Goal: Task Accomplishment & Management: Complete application form

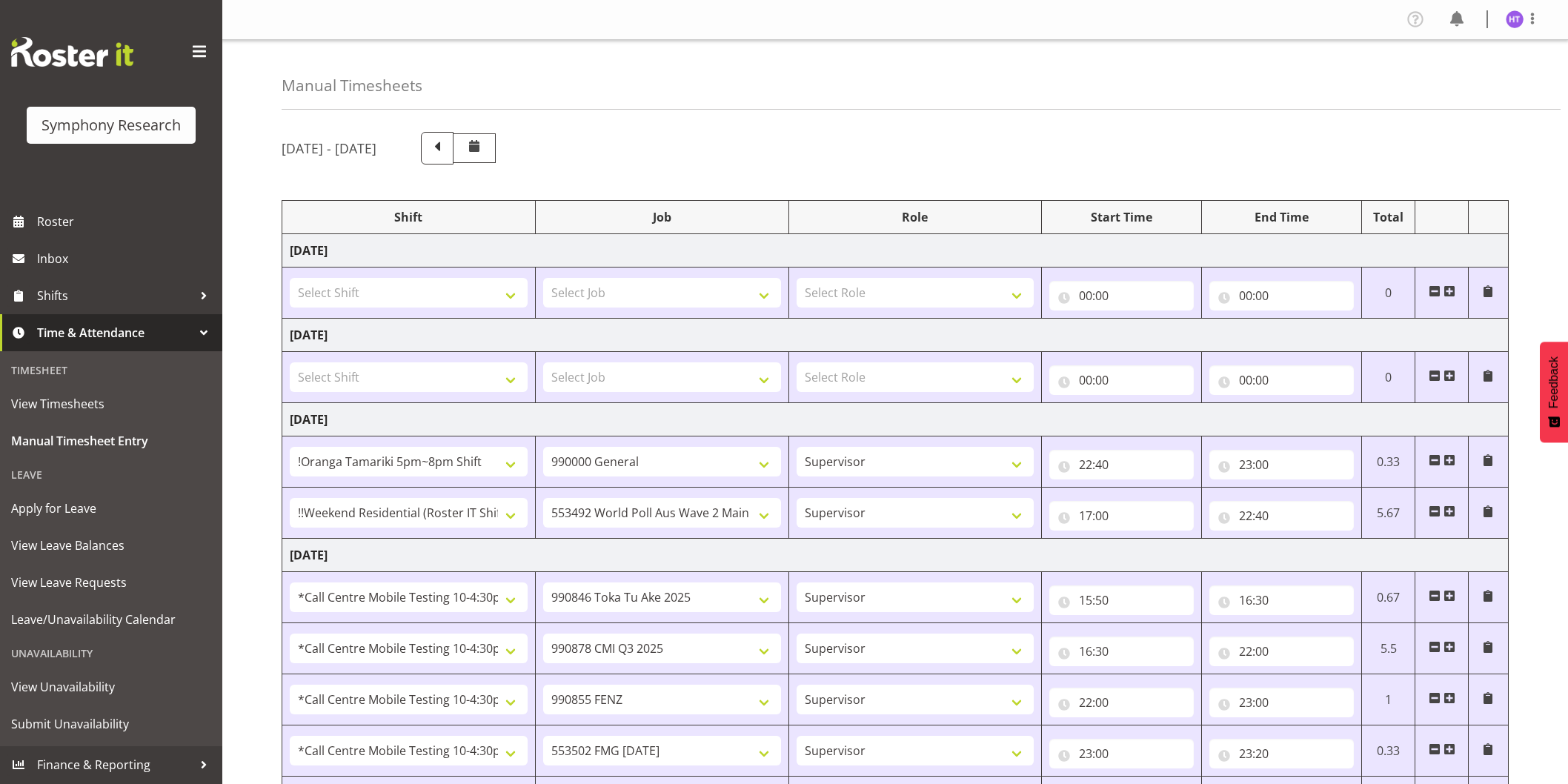
select select "38824"
select select "743"
select select "45"
select select "17154"
select select "10499"
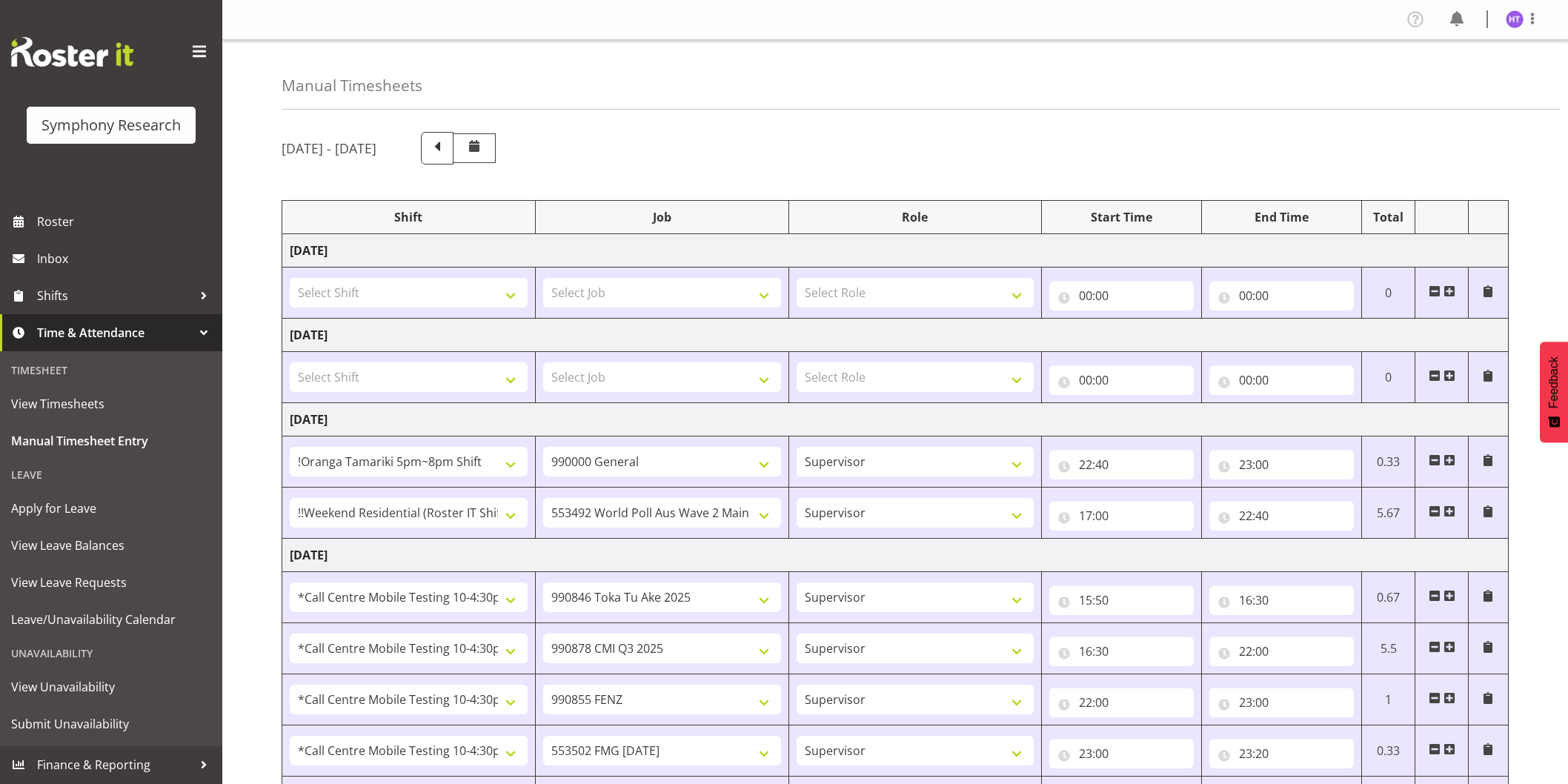
select select "45"
select select "28362"
select select "9426"
select select "45"
select select "28362"
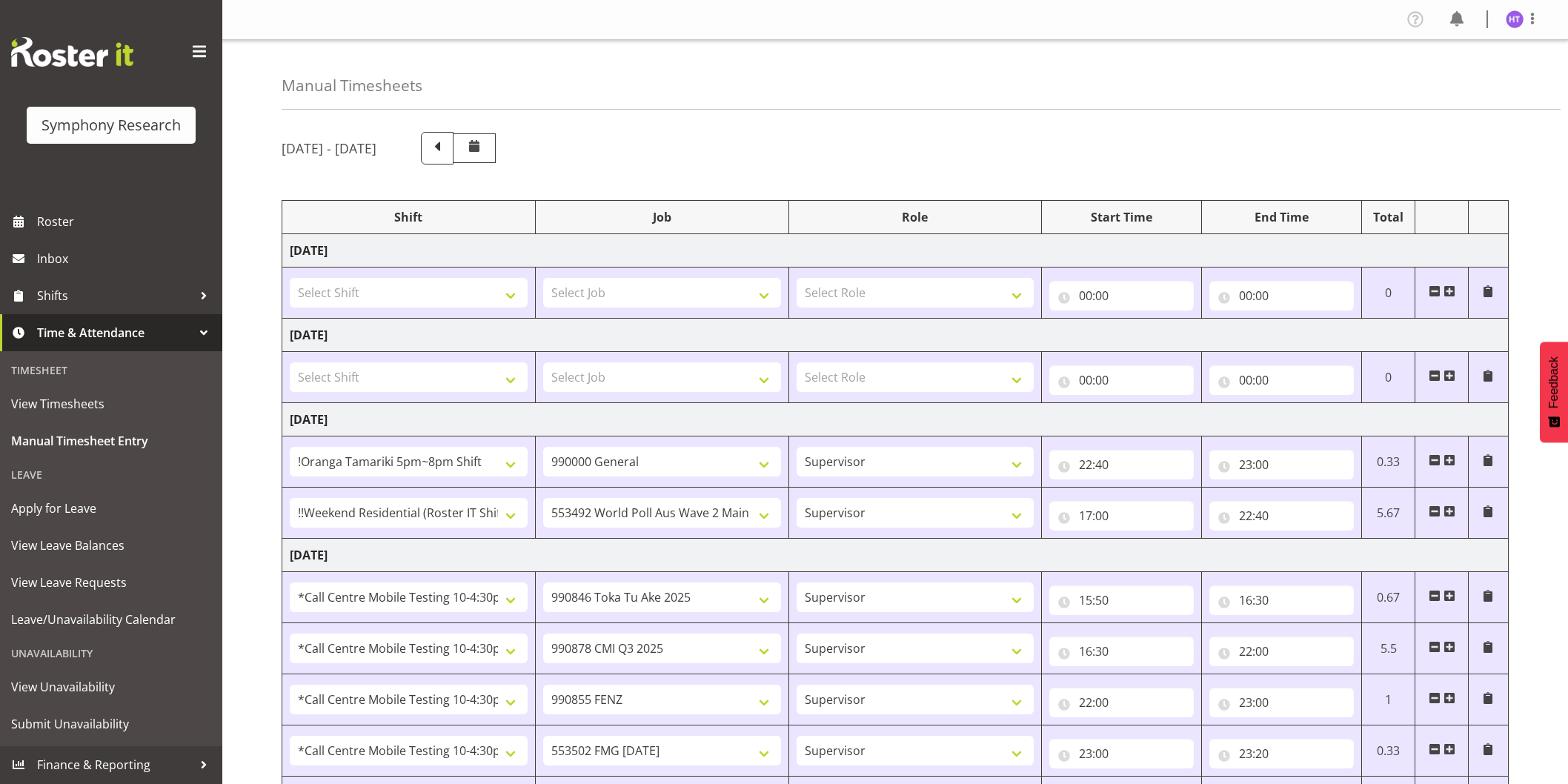
select select "10239"
select select "45"
select select "28362"
select select "9636"
select select "45"
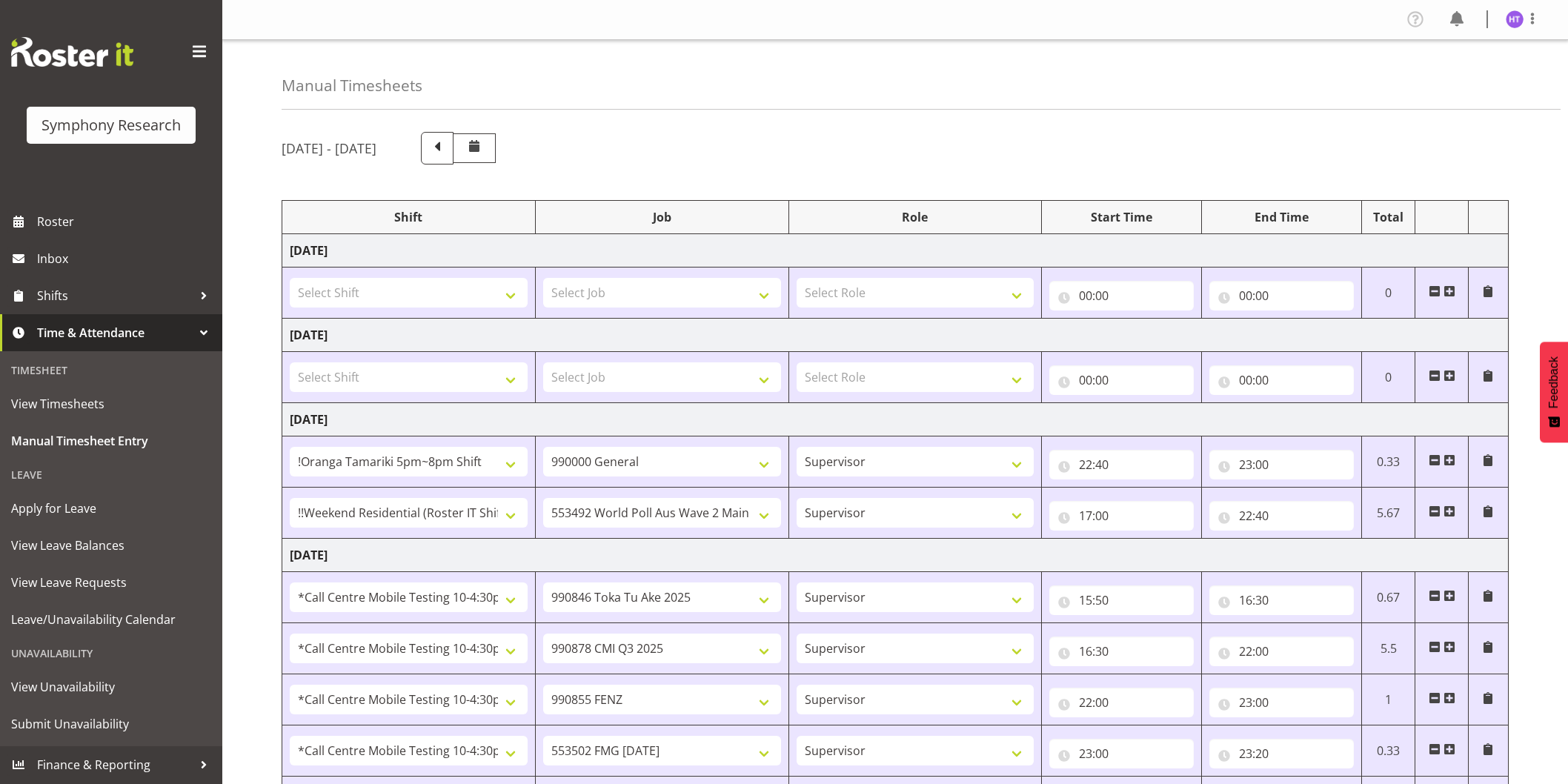
select select "28362"
select select "10458"
select select "45"
select select "28362"
select select "743"
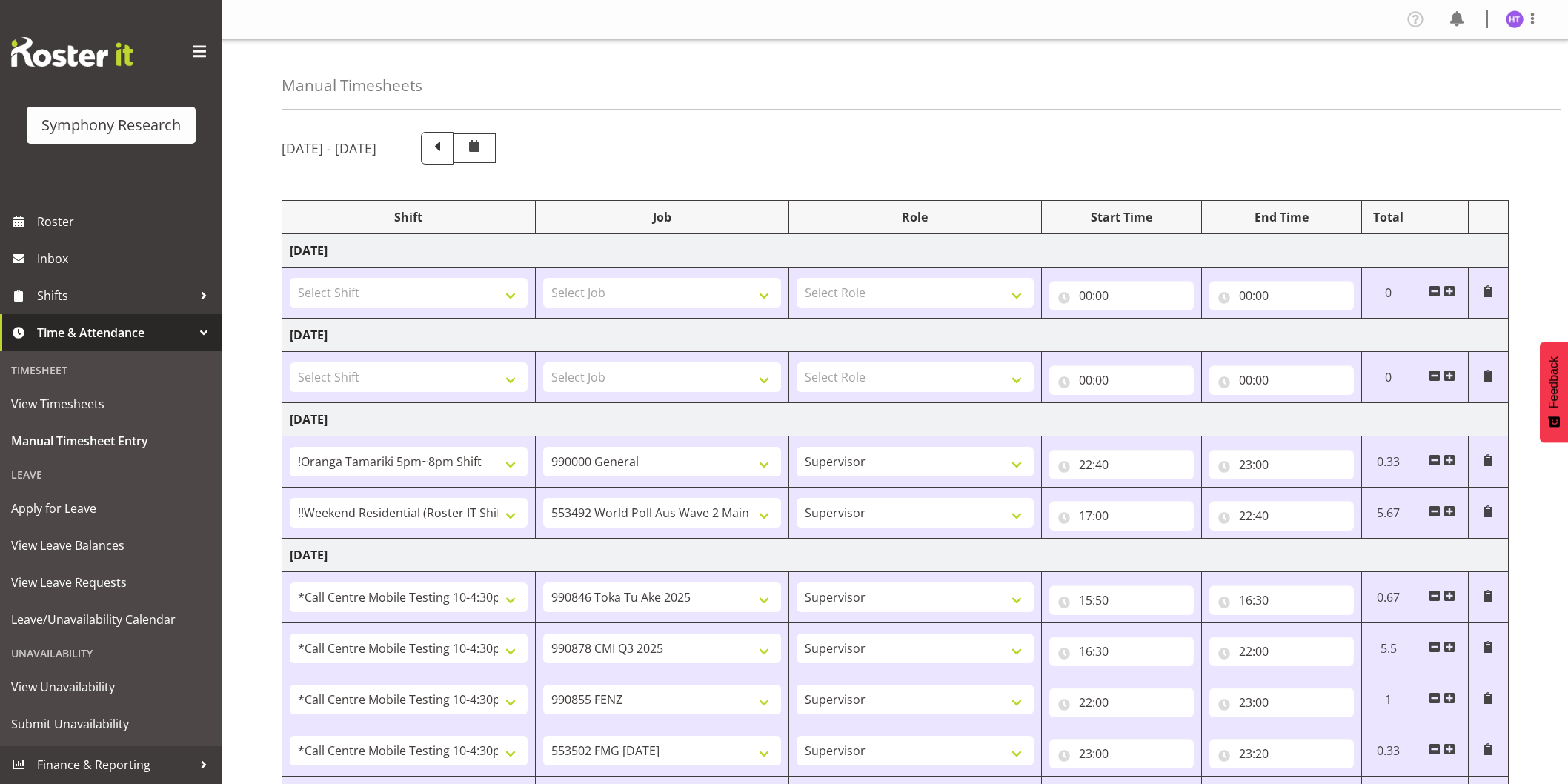
select select "45"
select select "28362"
select select "10499"
select select "45"
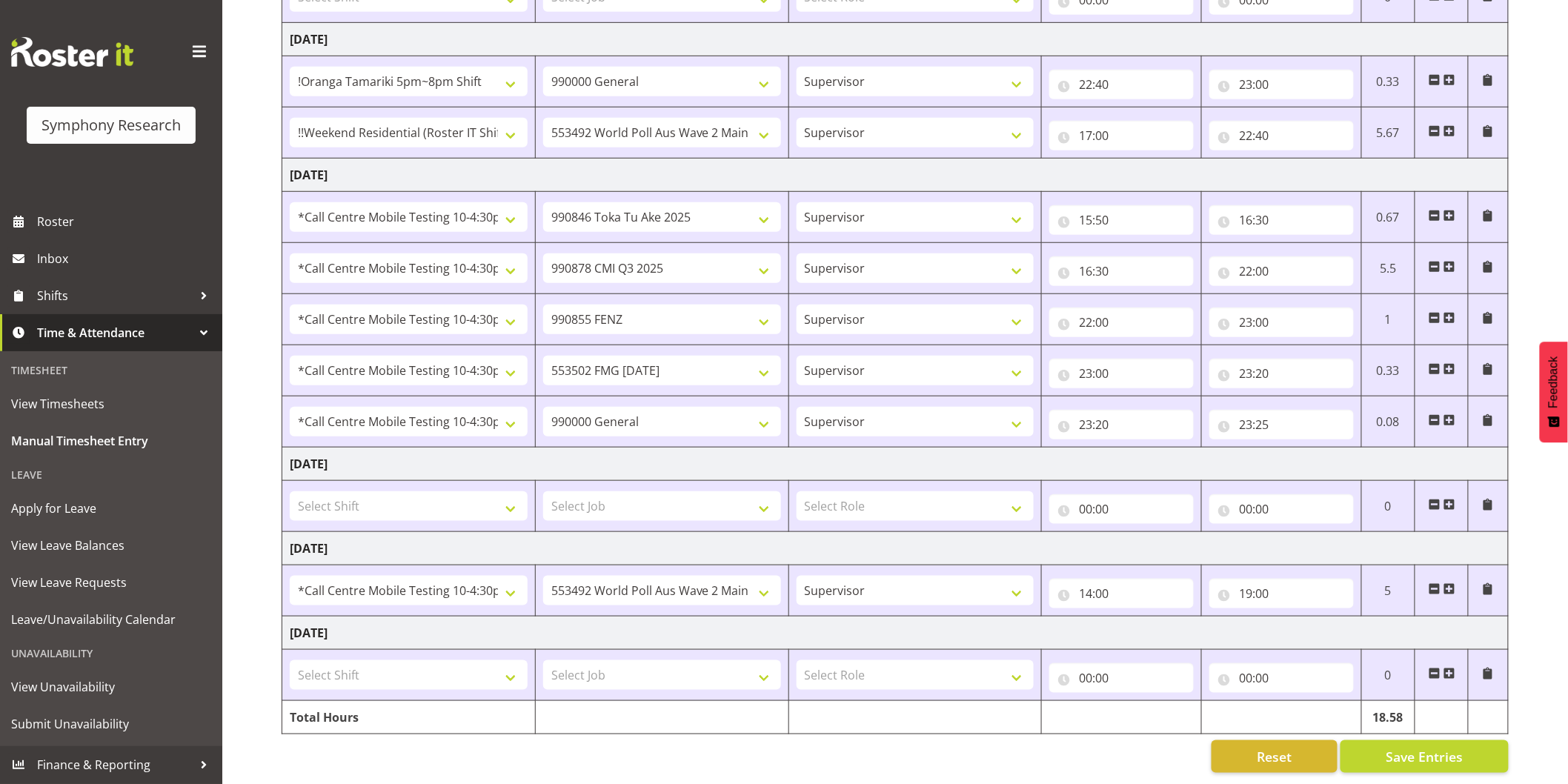
scroll to position [393, 0]
click at [1449, 583] on span at bounding box center [1449, 589] width 12 height 12
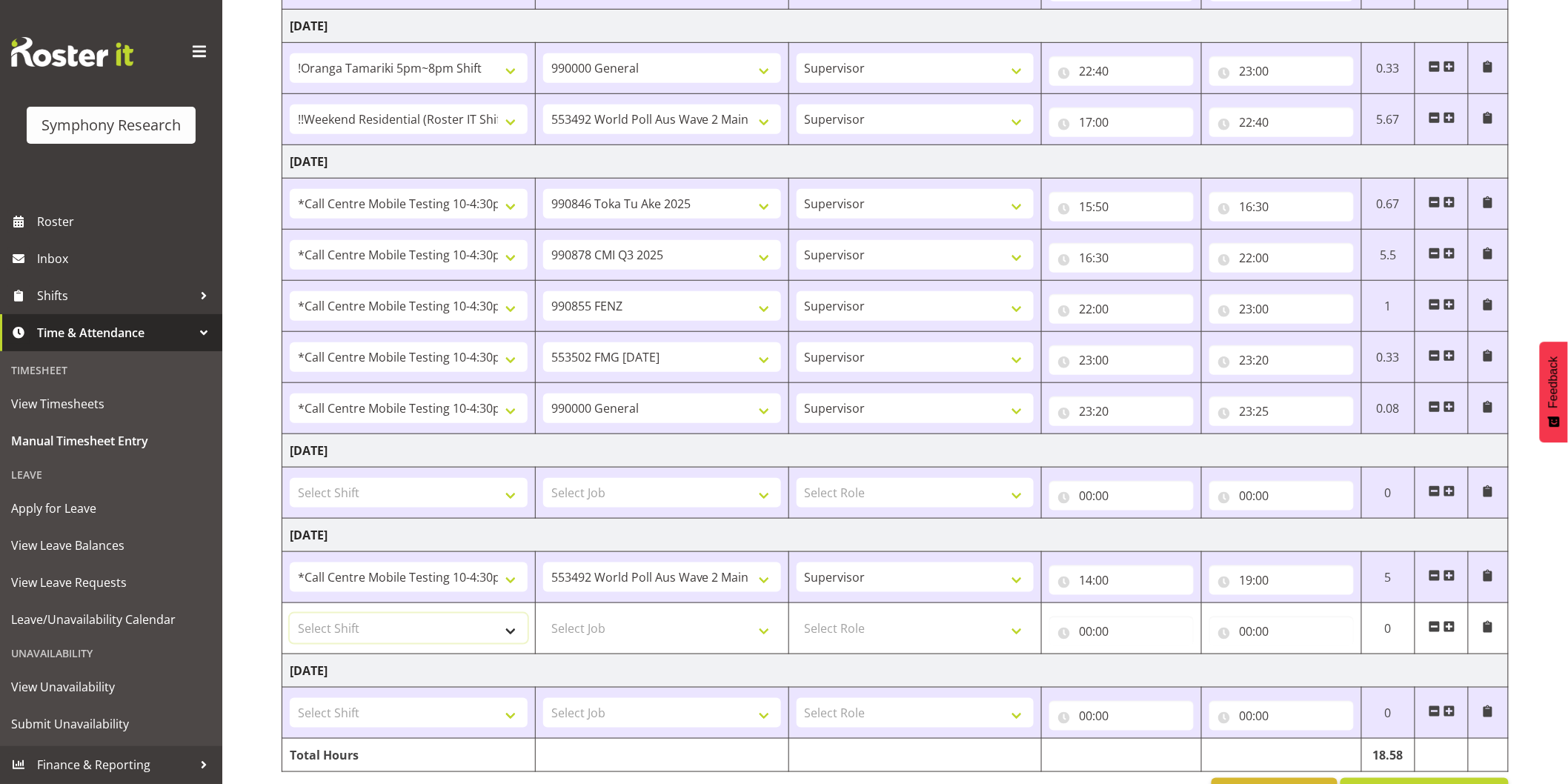
click at [392, 632] on select "Select Shift !!Project Briefing (Job to be assigned) !!Weekend Residential (Ros…" at bounding box center [409, 629] width 238 height 29
select select "28362"
click at [290, 615] on select "Select Shift !!Project Briefing (Job to be assigned) !!Weekend Residential (Ros…" at bounding box center [409, 629] width 238 height 29
click at [589, 634] on select "Select Job 550060 IF Admin 553492 World Poll Aus Wave 2 Main 2025 553493 World …" at bounding box center [662, 629] width 238 height 29
select select "10527"
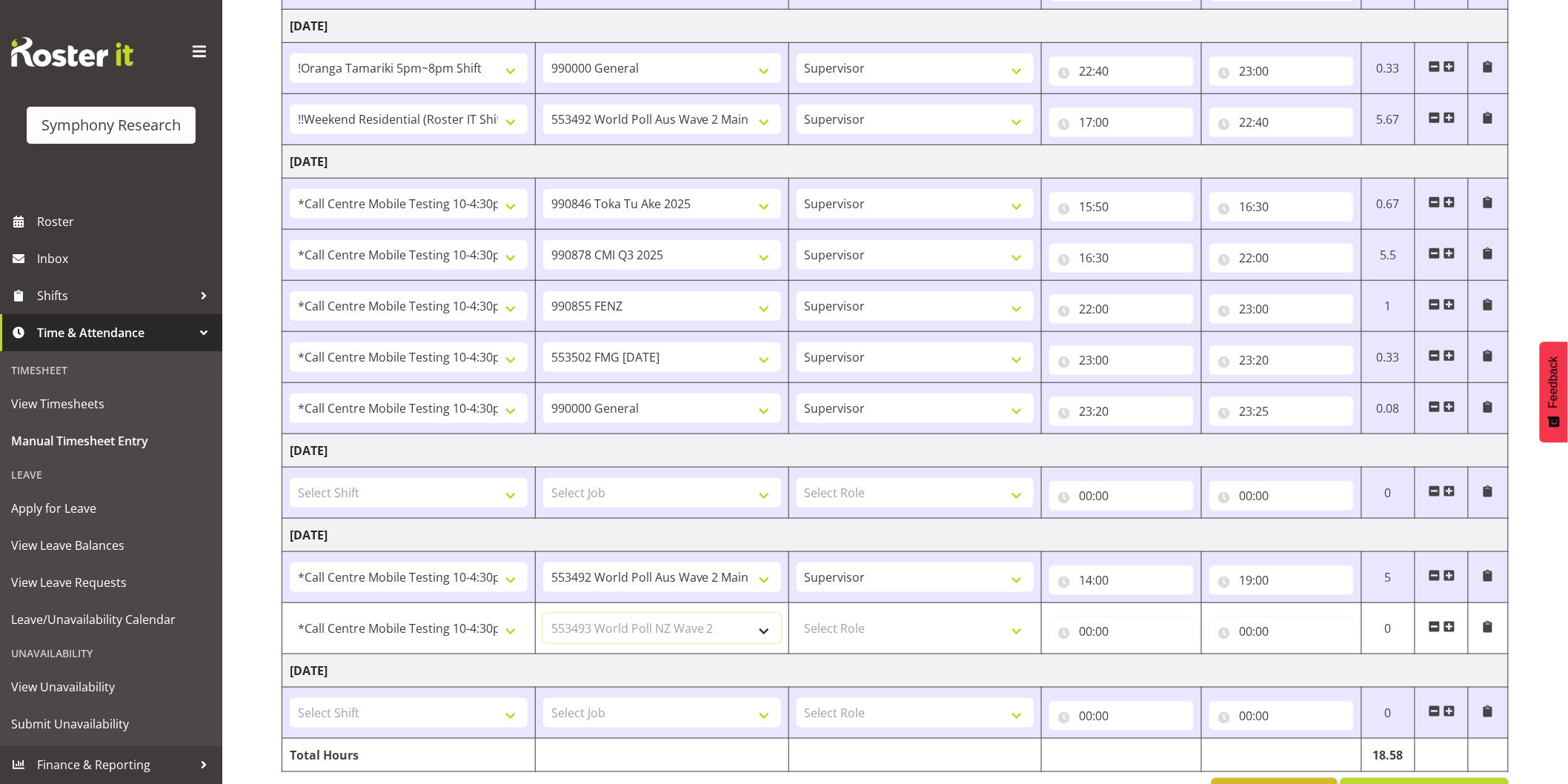
click at [543, 615] on select "Select Job 550060 IF Admin 553492 World Poll Aus Wave 2 Main 2025 553493 World …" at bounding box center [662, 629] width 238 height 29
click at [843, 622] on select "Select Role Interviewing Briefing Supervisor" at bounding box center [915, 629] width 238 height 29
select select "45"
click at [796, 615] on select "Select Role Interviewing Briefing Supervisor" at bounding box center [915, 629] width 238 height 29
click at [1089, 632] on input "00:00" at bounding box center [1121, 631] width 144 height 29
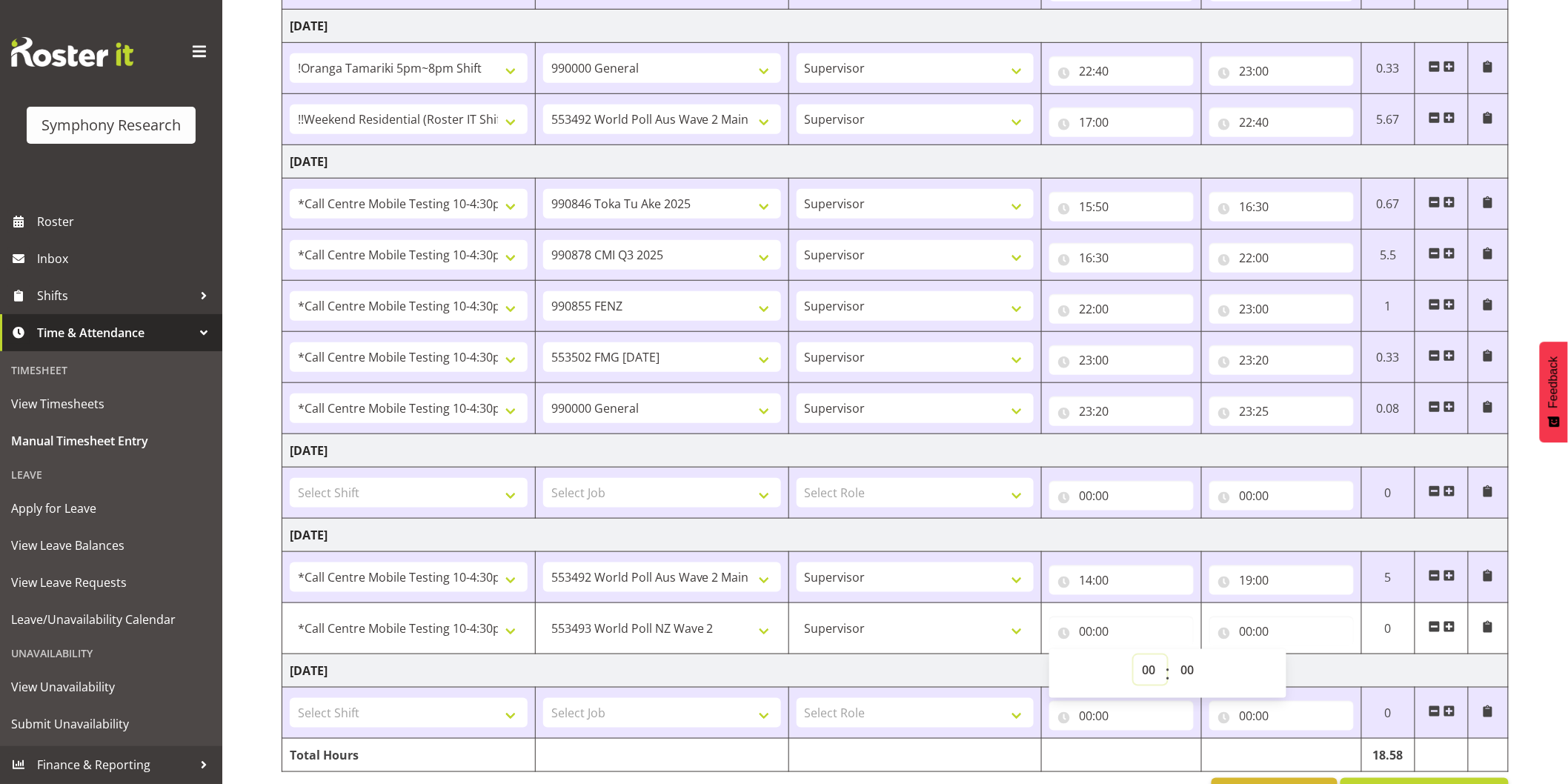
click at [1137, 669] on select "00 01 02 03 04 05 06 07 08 09 10 11 12 13 14 15 16 17 18 19 20 21 22 23" at bounding box center [1150, 669] width 33 height 29
select select "12"
click at [1133, 656] on select "00 01 02 03 04 05 06 07 08 09 10 11 12 13 14 15 16 17 18 19 20 21 22 23" at bounding box center [1150, 669] width 33 height 29
type input "12:00"
click at [1247, 630] on input "00:00" at bounding box center [1281, 631] width 144 height 29
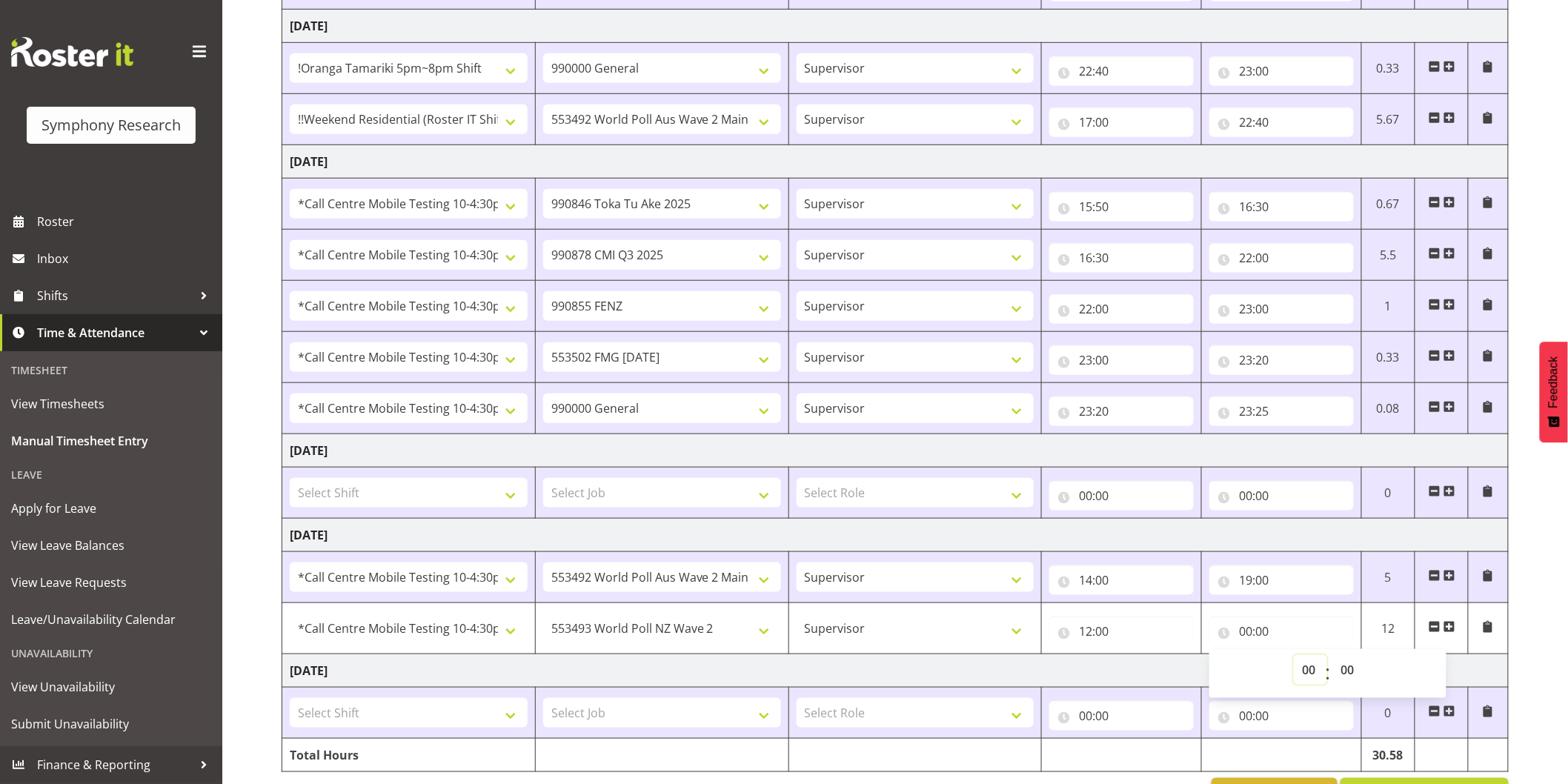
click at [1306, 668] on select "00 01 02 03 04 05 06 07 08 09 10 11 12 13 14 15 16 17 18 19 20 21 22 23" at bounding box center [1310, 669] width 33 height 29
select select "13"
click at [1294, 656] on select "00 01 02 03 04 05 06 07 08 09 10 11 12 13 14 15 16 17 18 19 20 21 22 23" at bounding box center [1310, 669] width 33 height 29
type input "13:00"
click at [1355, 677] on select "00 01 02 03 04 05 06 07 08 09 10 11 12 13 14 15 16 17 18 19 20 21 22 23 24 25 2…" at bounding box center [1348, 669] width 33 height 29
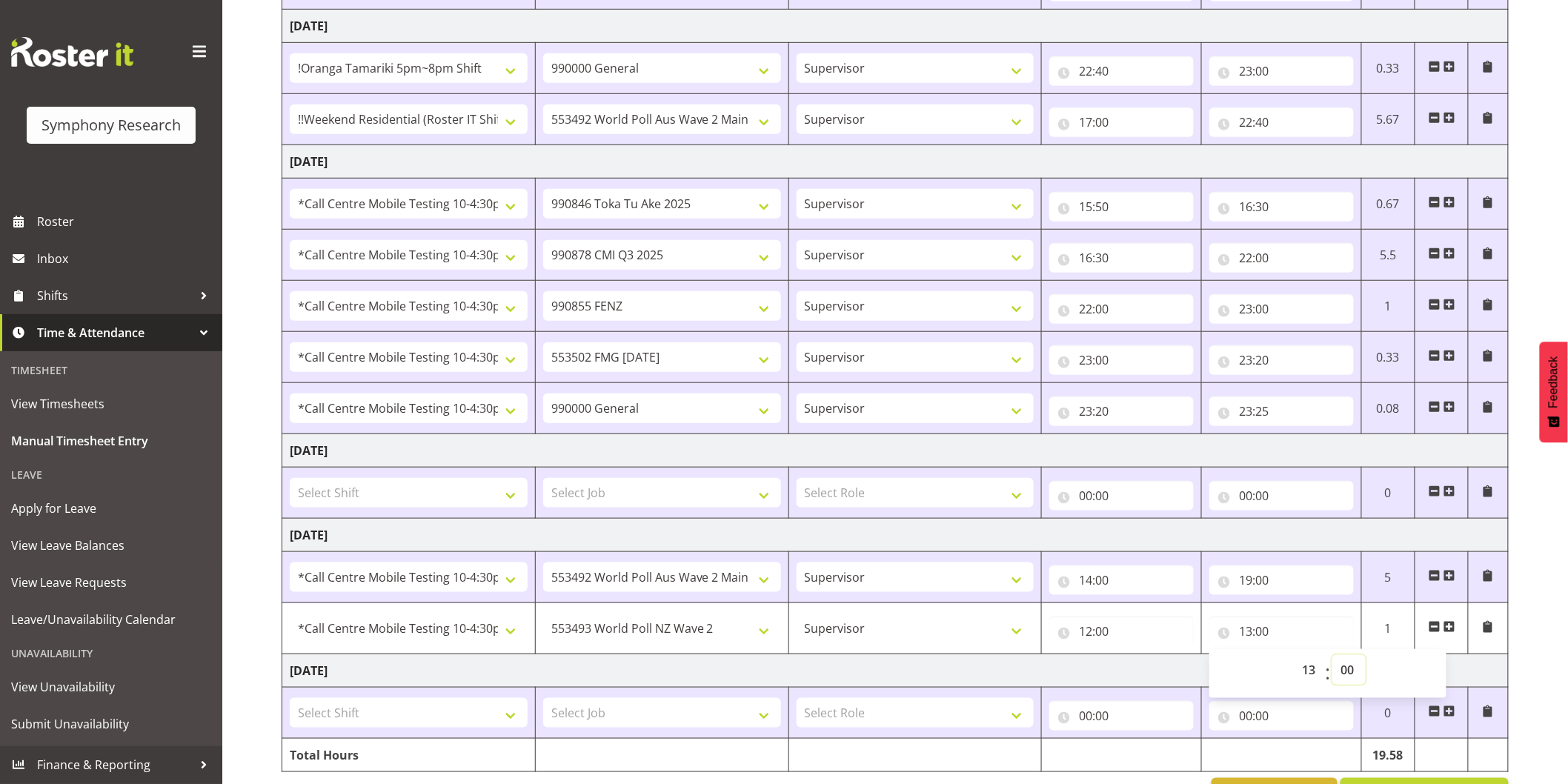
select select "50"
click at [1332, 656] on select "00 01 02 03 04 05 06 07 08 09 10 11 12 13 14 15 16 17 18 19 20 21 22 23 24 25 2…" at bounding box center [1348, 669] width 33 height 29
type input "13:50"
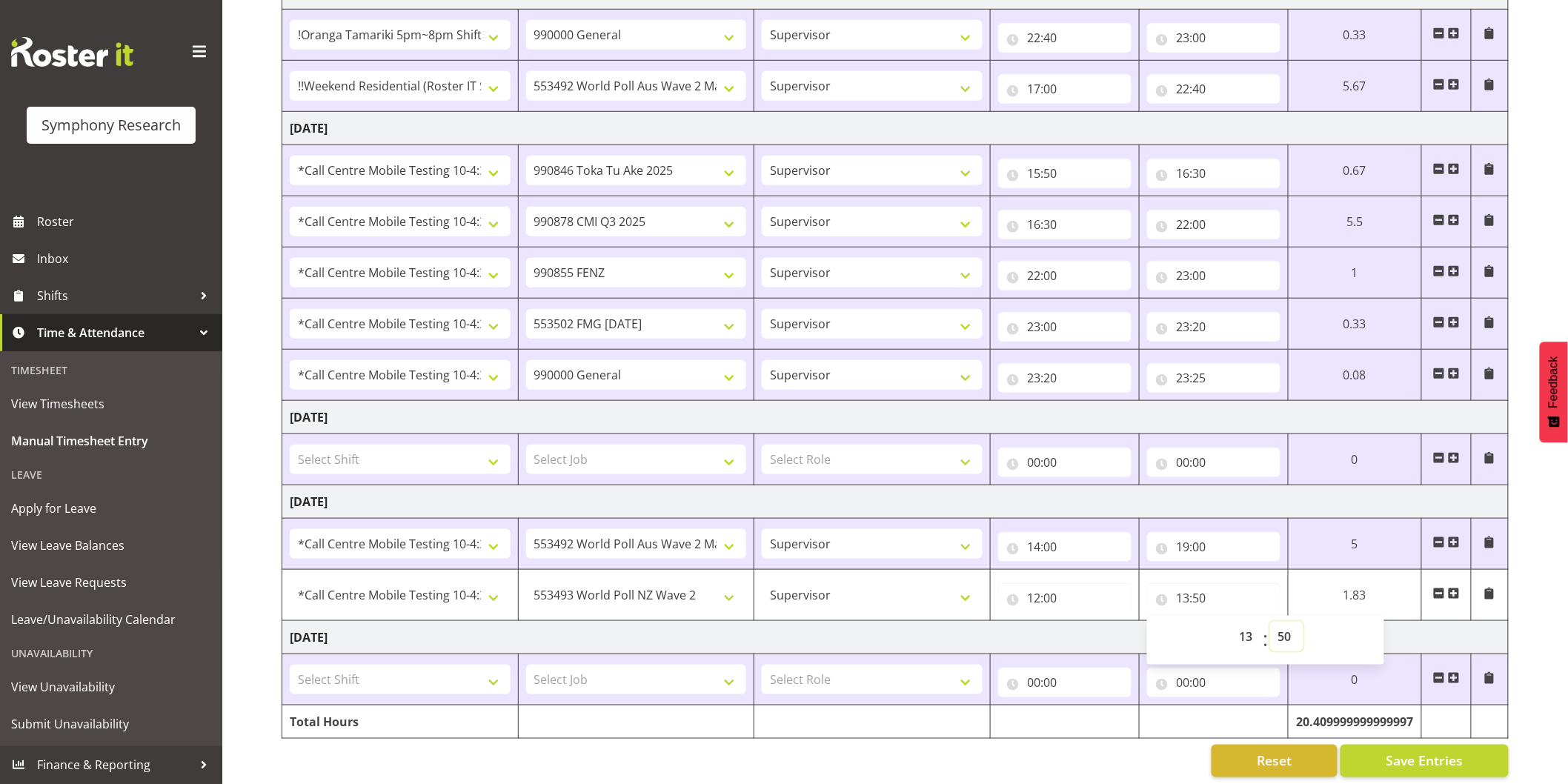
scroll to position [445, 0]
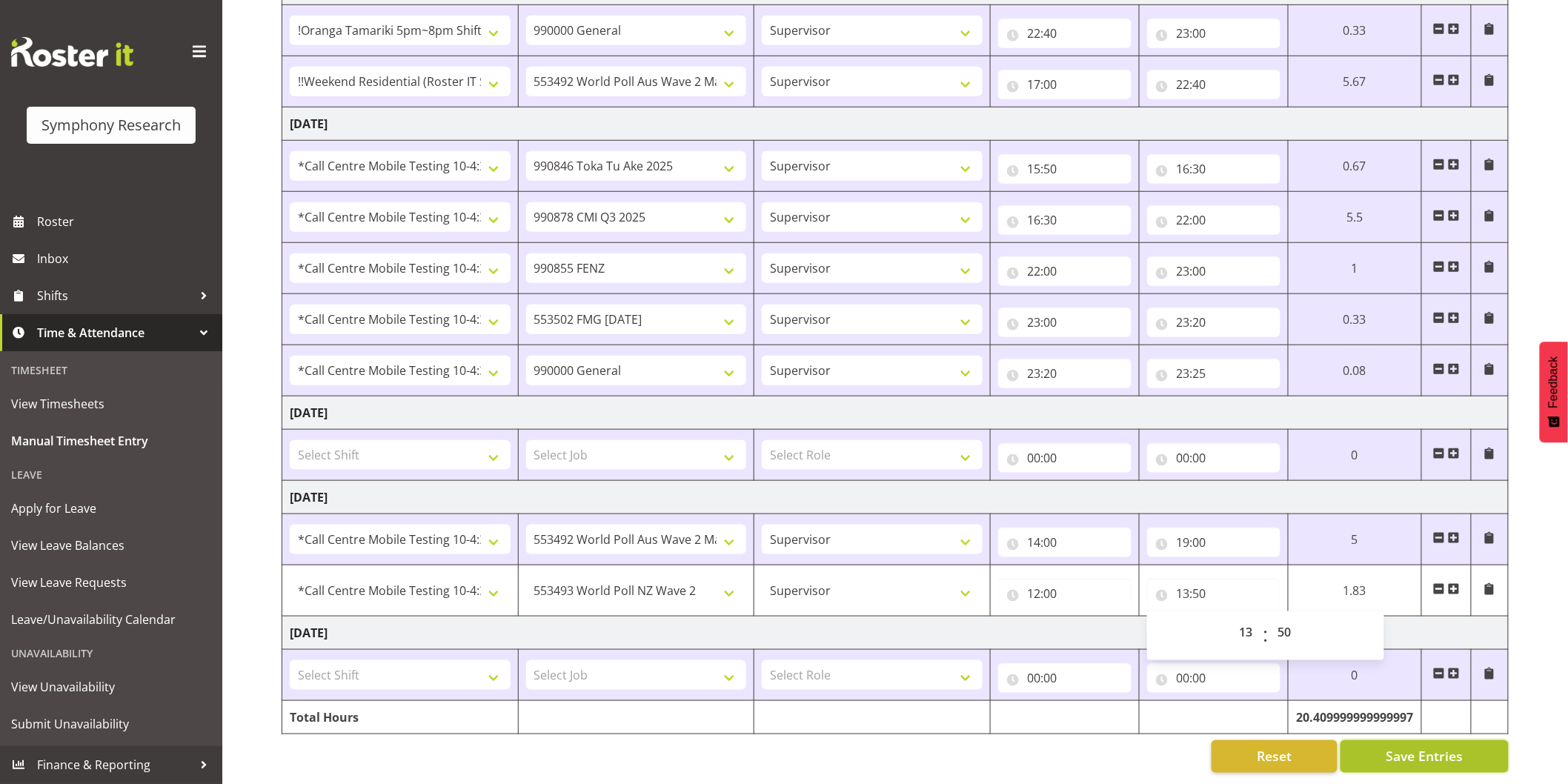
click at [1423, 747] on span "Save Entries" at bounding box center [1424, 756] width 77 height 20
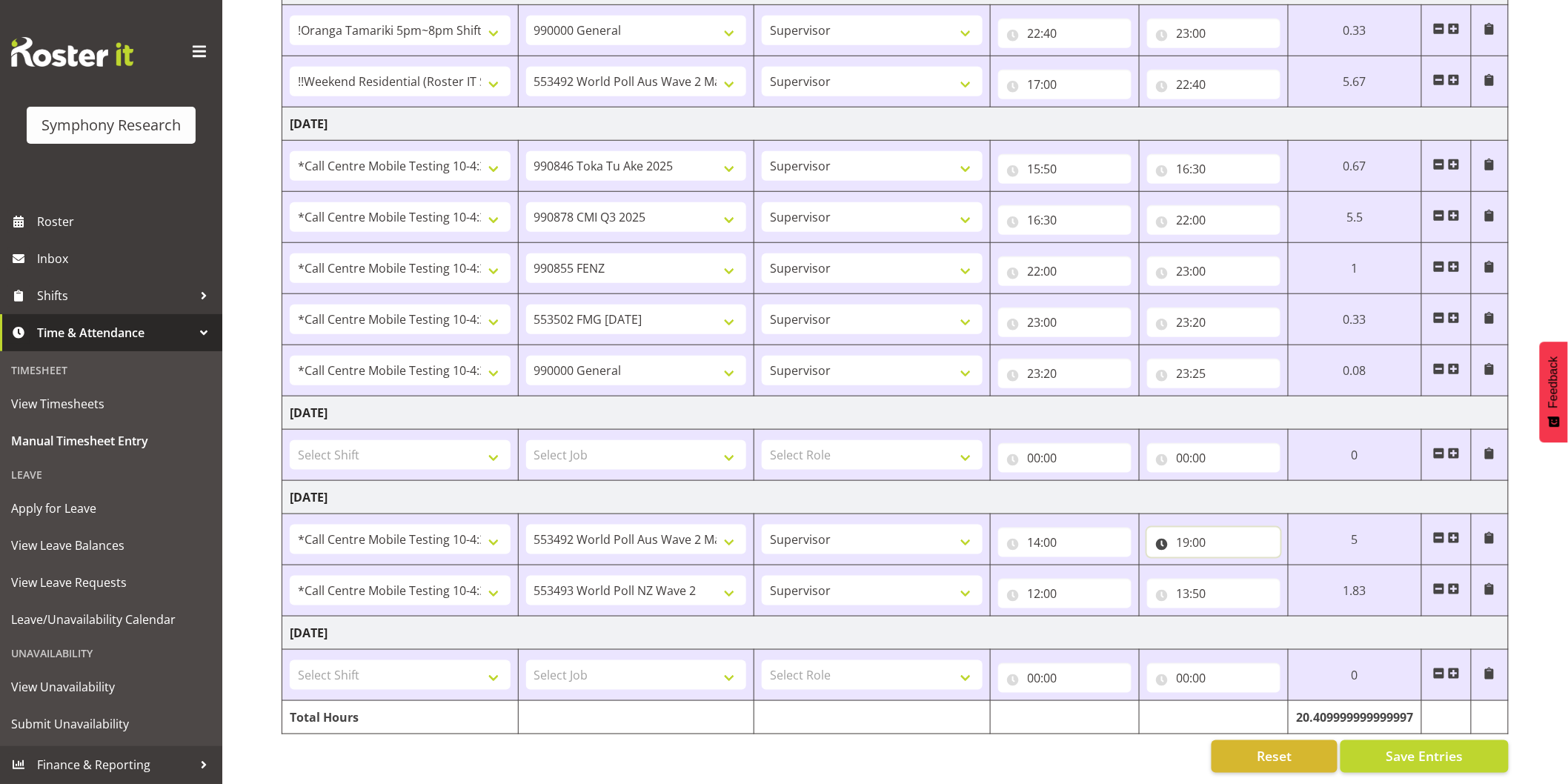
click at [1204, 529] on input "19:00" at bounding box center [1214, 542] width 134 height 29
click at [1252, 568] on select "00 01 02 03 04 05 06 07 08 09 10 11 12 13 14 15 16 17 18 19 20 21 22 23" at bounding box center [1247, 580] width 33 height 29
select select "18"
click at [1231, 566] on select "00 01 02 03 04 05 06 07 08 09 10 11 12 13 14 15 16 17 18 19 20 21 22 23" at bounding box center [1247, 580] width 33 height 29
type input "18:00"
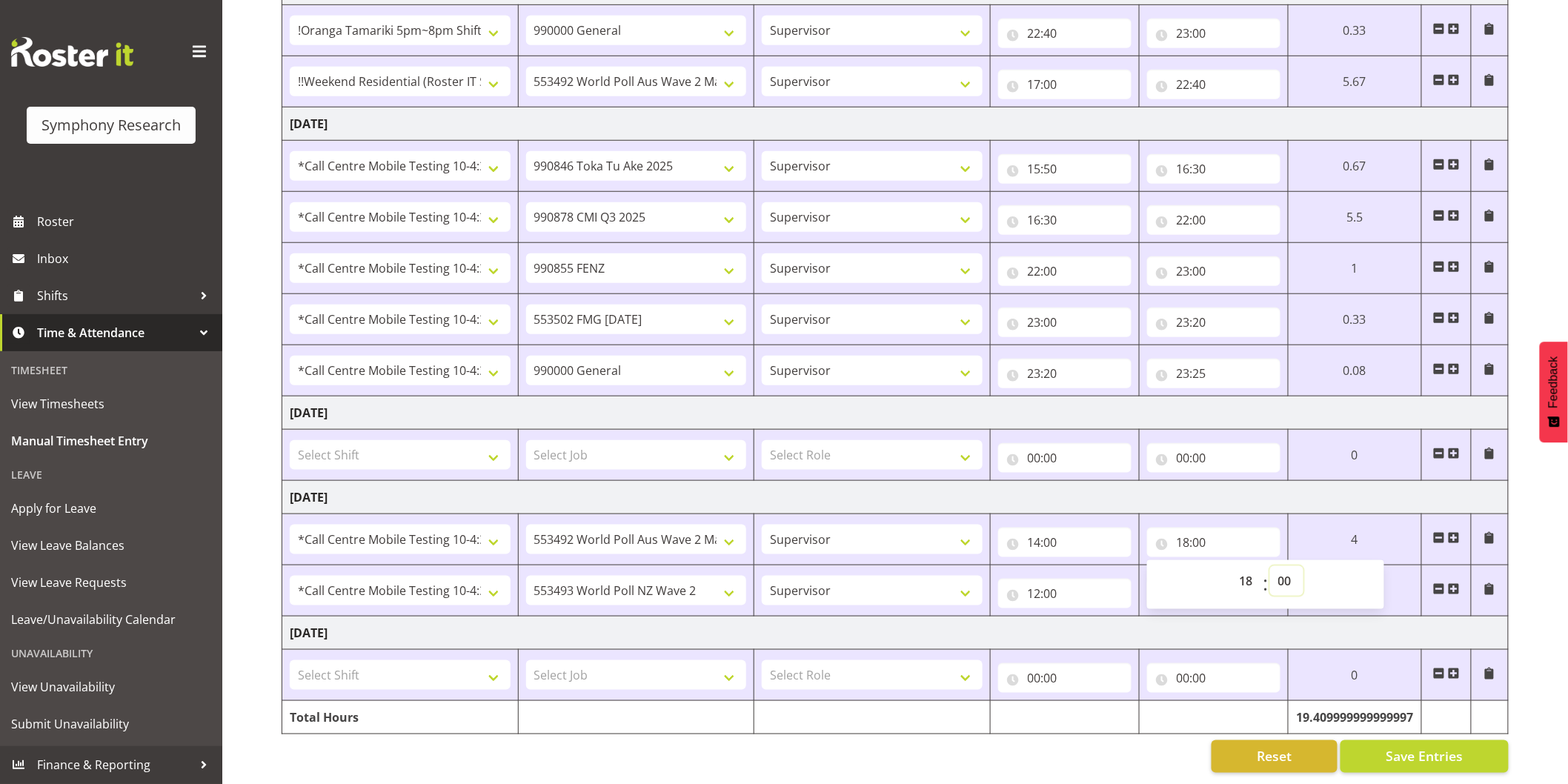
click at [1275, 566] on select "00 01 02 03 04 05 06 07 08 09 10 11 12 13 14 15 16 17 18 19 20 21 22 23 24 25 2…" at bounding box center [1286, 580] width 33 height 29
select select "15"
click at [1270, 566] on select "00 01 02 03 04 05 06 07 08 09 10 11 12 13 14 15 16 17 18 19 20 21 22 23 24 25 2…" at bounding box center [1286, 580] width 33 height 29
type input "18:15"
click at [1453, 532] on span at bounding box center [1453, 537] width 12 height 12
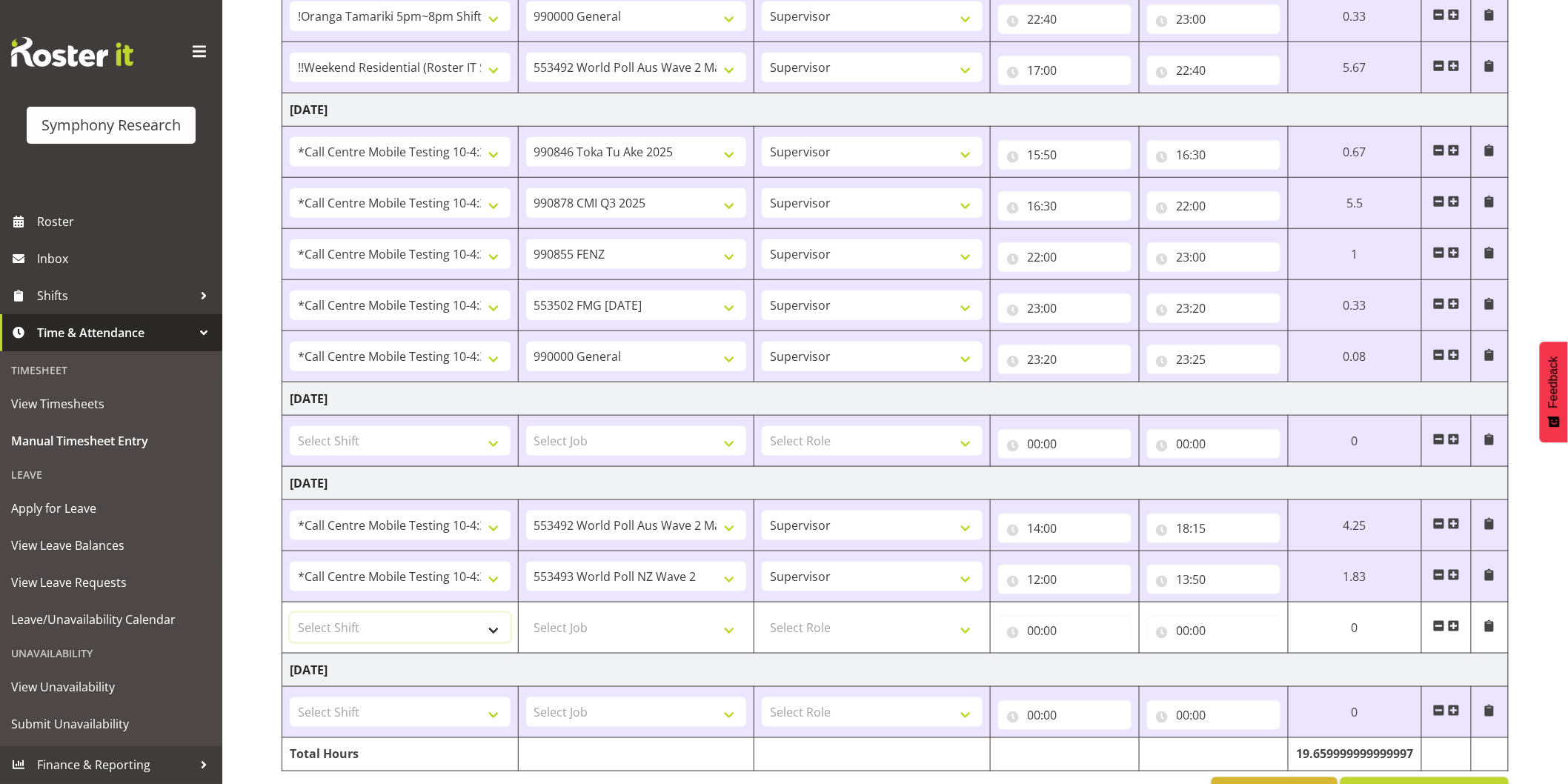
click at [351, 625] on select "Select Shift !!Project Briefing (Job to be assigned) !!Weekend Residential (Ros…" at bounding box center [400, 628] width 221 height 29
select select "28362"
click at [290, 614] on select "Select Shift !!Project Briefing (Job to be assigned) !!Weekend Residential (Ros…" at bounding box center [400, 628] width 221 height 29
click at [545, 611] on td "Select Job 550060 IF Admin 553492 World Poll Aus Wave 2 Main 2025 553493 World …" at bounding box center [636, 628] width 236 height 51
click at [558, 619] on select "Select Job 550060 IF Admin 553492 World Poll Aus Wave 2 Main 2025 553493 World …" at bounding box center [636, 628] width 221 height 29
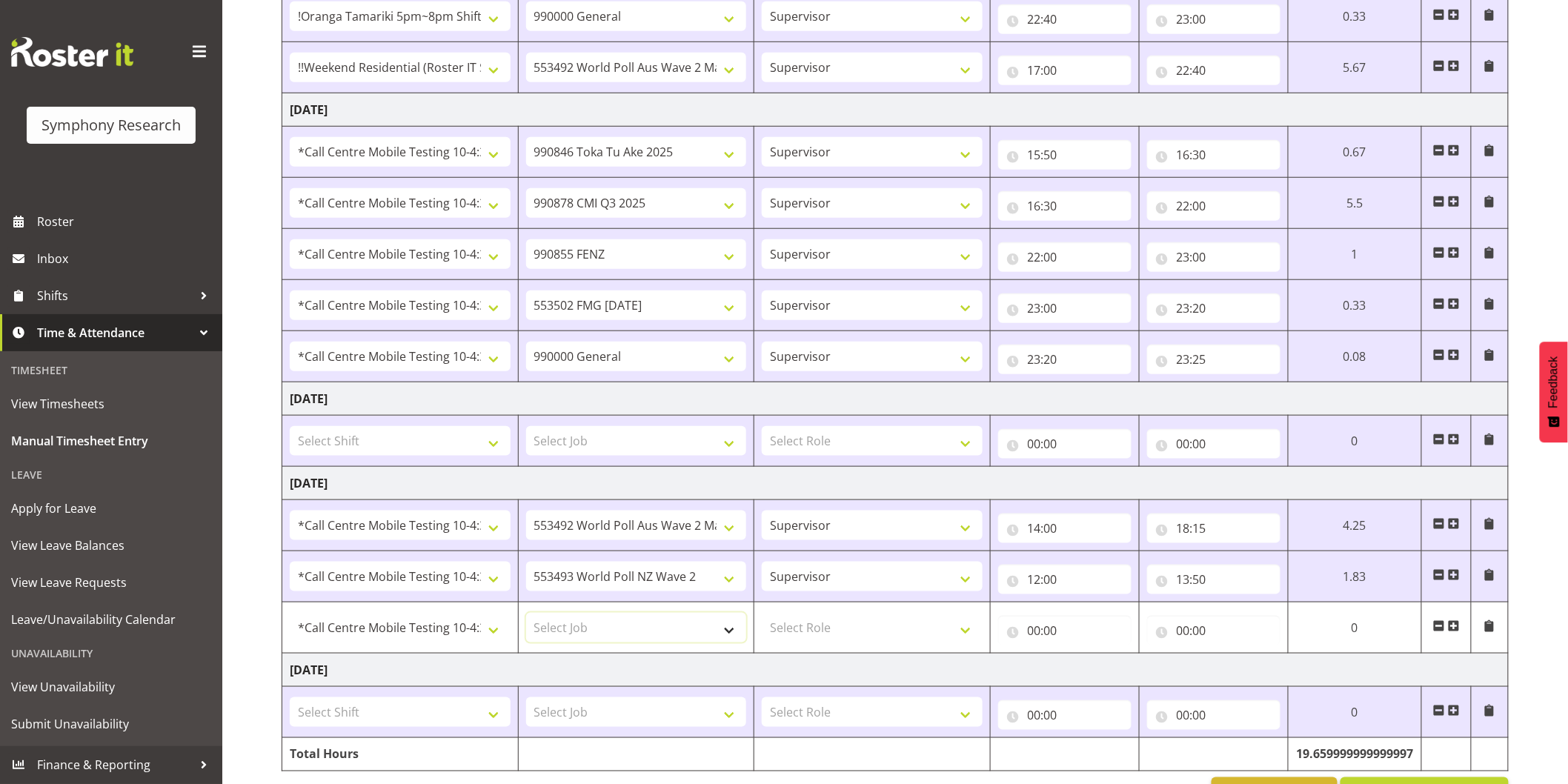
select select "10239"
click at [526, 614] on select "Select Job 550060 IF Admin 553492 World Poll Aus Wave 2 Main 2025 553493 World …" at bounding box center [636, 628] width 221 height 29
click at [811, 633] on select "Select Role Interviewing Briefing Supervisor" at bounding box center [872, 628] width 221 height 29
select select "45"
click at [762, 614] on select "Select Role Interviewing Briefing Supervisor" at bounding box center [872, 628] width 221 height 29
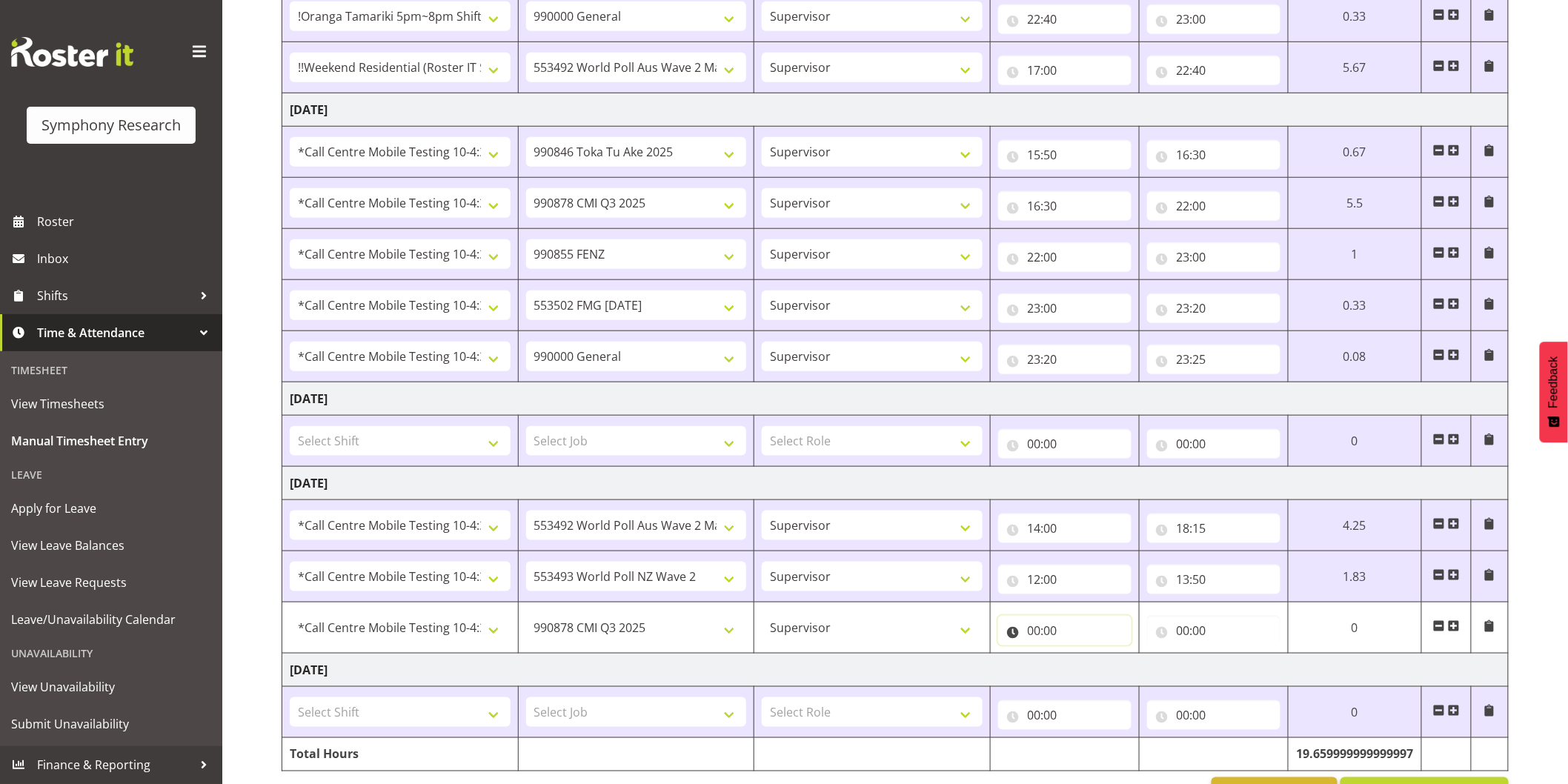
click at [1033, 633] on input "00:00" at bounding box center [1065, 630] width 134 height 29
click at [1097, 659] on select "00 01 02 03 04 05 06 07 08 09 10 11 12 13 14 15 16 17 18 19 20 21 22 23" at bounding box center [1099, 669] width 33 height 29
select select "18"
click at [1083, 655] on select "00 01 02 03 04 05 06 07 08 09 10 11 12 13 14 15 16 17 18 19 20 21 22 23" at bounding box center [1099, 669] width 33 height 29
type input "18:00"
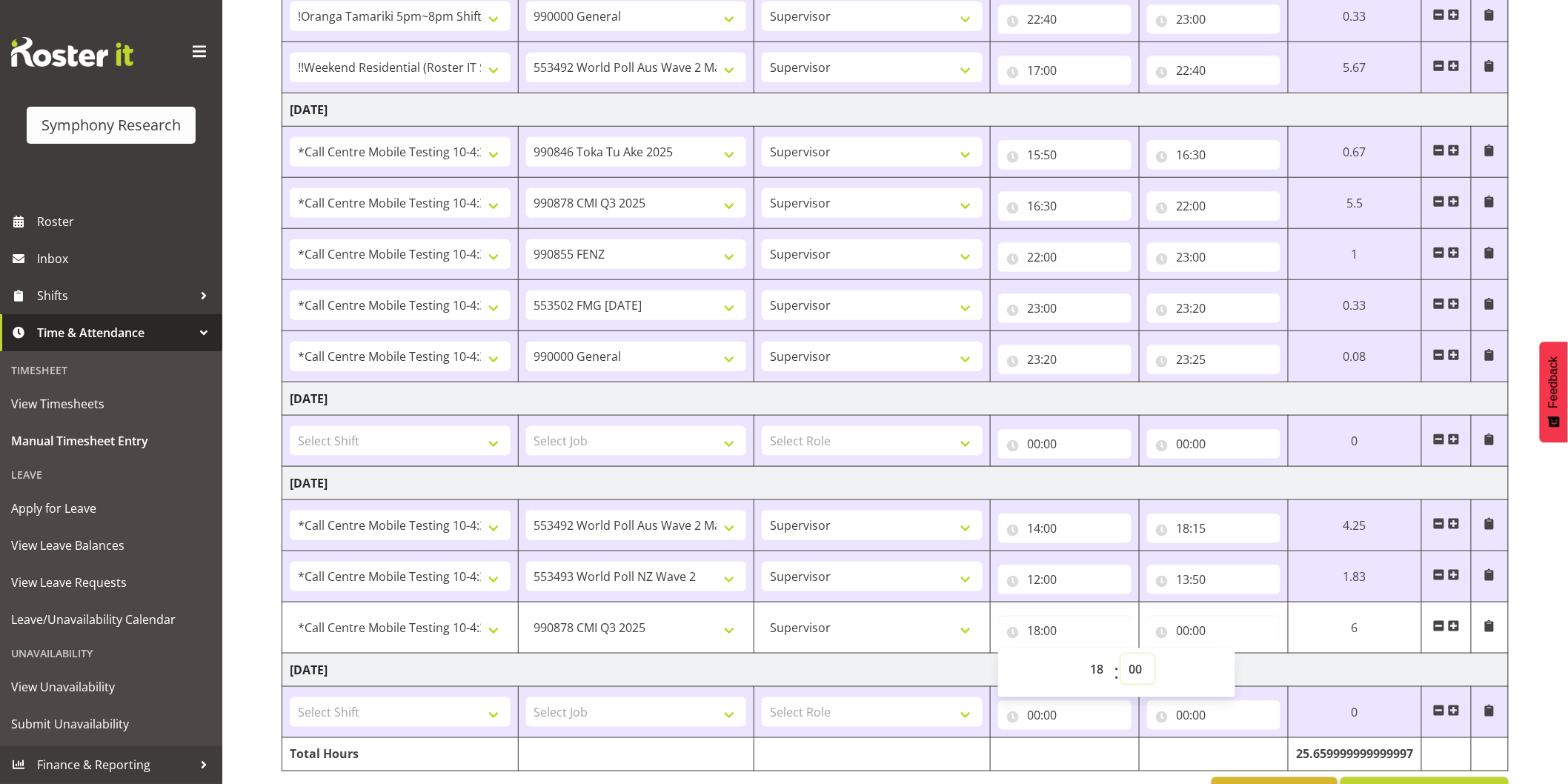
click at [1141, 672] on select "00 01 02 03 04 05 06 07 08 09 10 11 12 13 14 15 16 17 18 19 20 21 22 23 24 25 2…" at bounding box center [1137, 669] width 33 height 29
select select "15"
click at [1121, 655] on select "00 01 02 03 04 05 06 07 08 09 10 11 12 13 14 15 16 17 18 19 20 21 22 23 24 25 2…" at bounding box center [1137, 669] width 33 height 29
type input "18:15"
click at [1185, 633] on input "00:00" at bounding box center [1214, 630] width 134 height 29
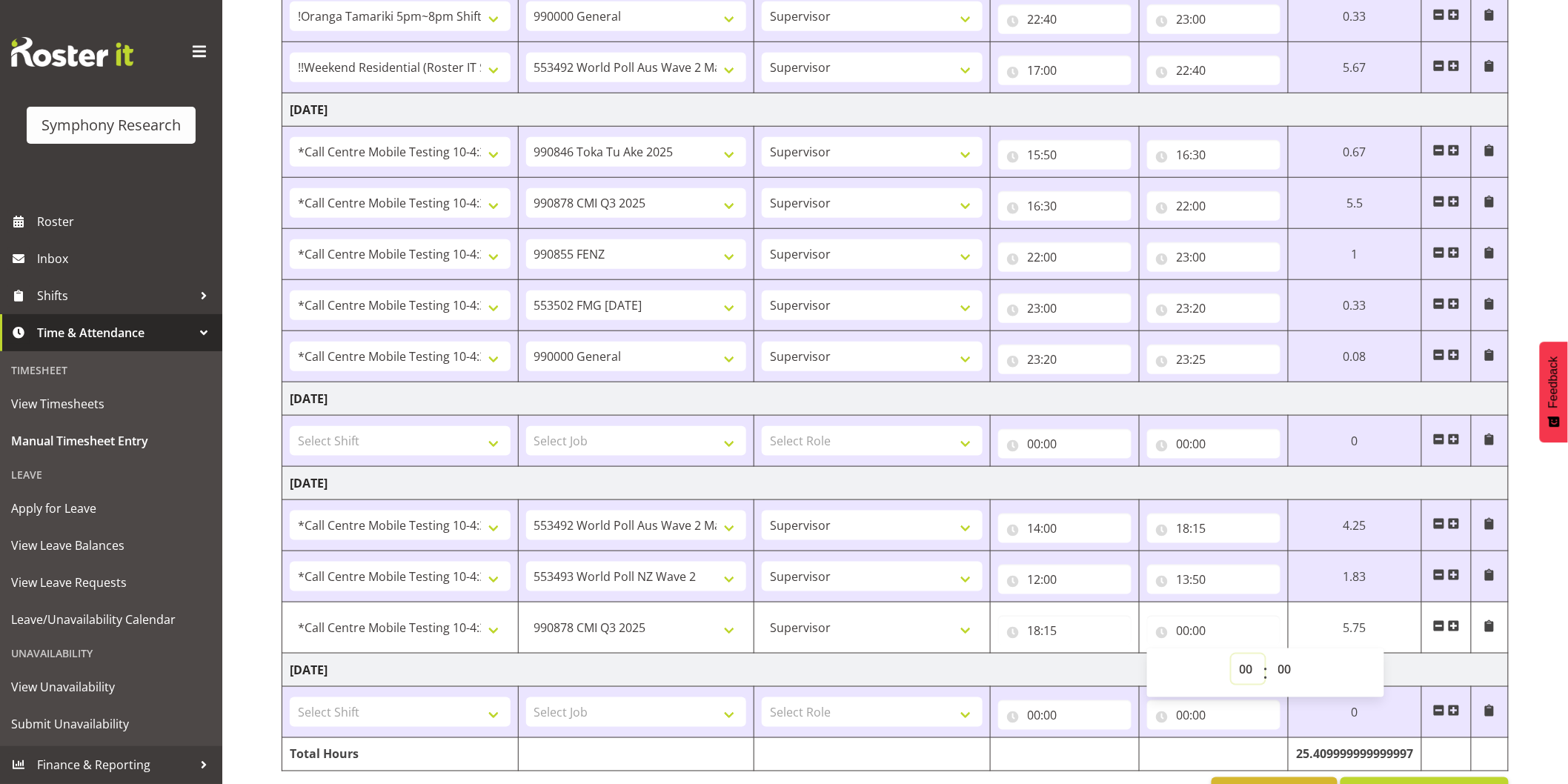
click at [1238, 672] on select "00 01 02 03 04 05 06 07 08 09 10 11 12 13 14 15 16 17 18 19 20 21 22 23" at bounding box center [1247, 669] width 33 height 29
select select "19"
click at [1231, 655] on select "00 01 02 03 04 05 06 07 08 09 10 11 12 13 14 15 16 17 18 19 20 21 22 23" at bounding box center [1247, 669] width 33 height 29
type input "19:00"
click at [1540, 530] on div "[DATE] - [DATE] Shift Job Role Start Time End Time Total [DATE] Select Shift !!…" at bounding box center [925, 247] width 1286 height 1145
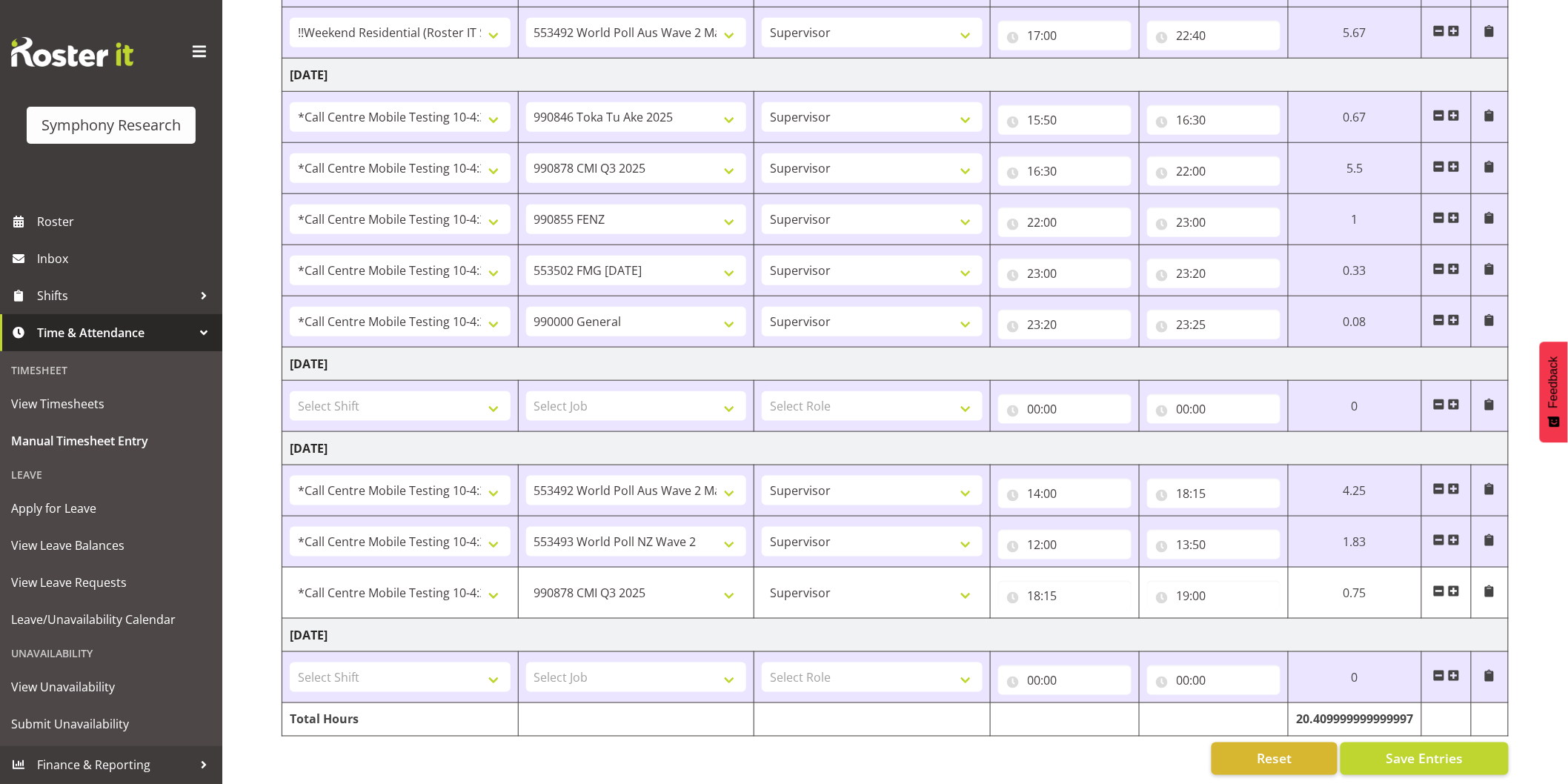
scroll to position [497, 0]
click at [1409, 740] on button "Save Entries" at bounding box center [1424, 756] width 169 height 33
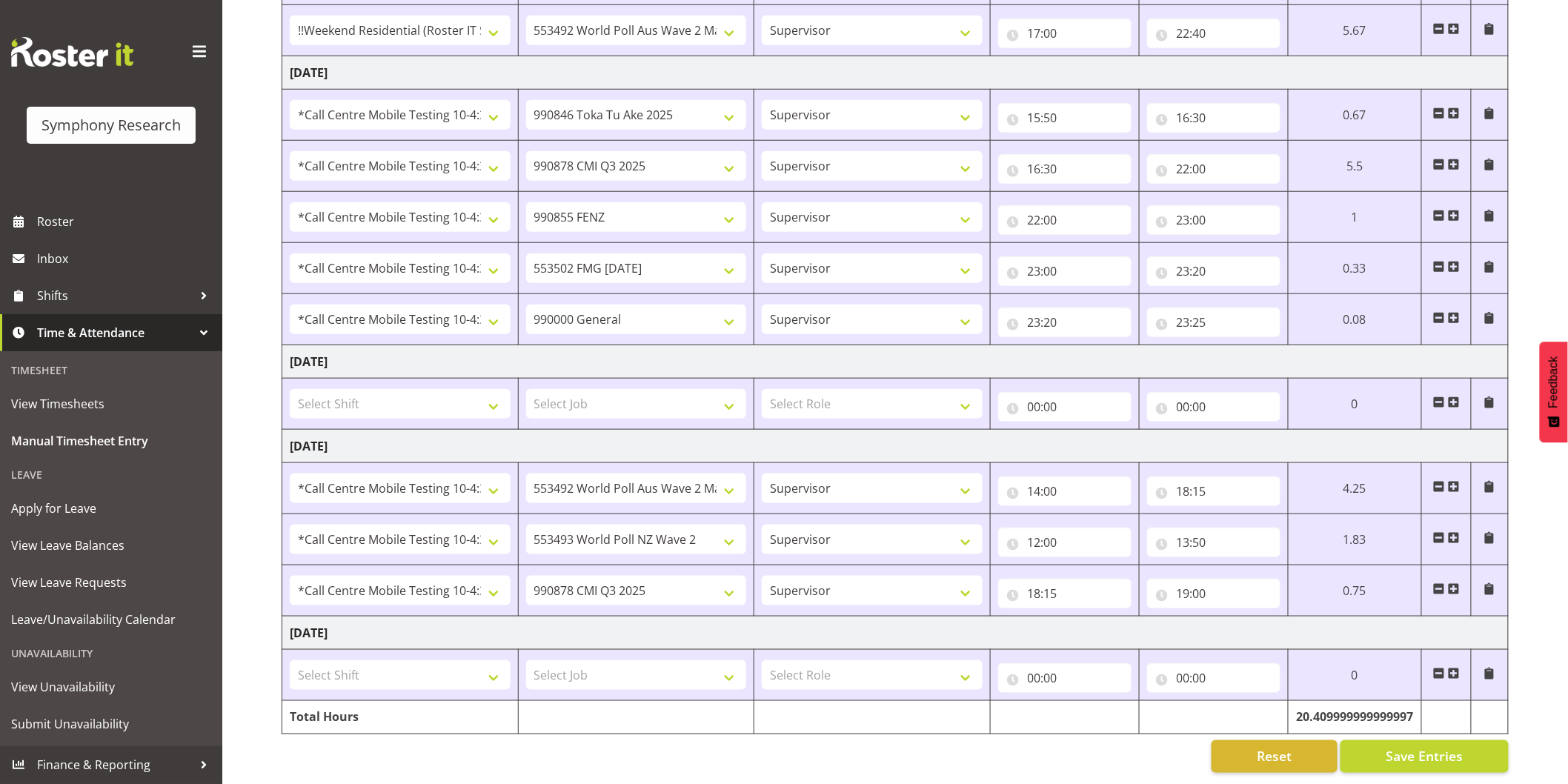
drag, startPoint x: 1454, startPoint y: 580, endPoint x: 1403, endPoint y: 584, distance: 51.2
click at [1456, 583] on span at bounding box center [1453, 589] width 12 height 12
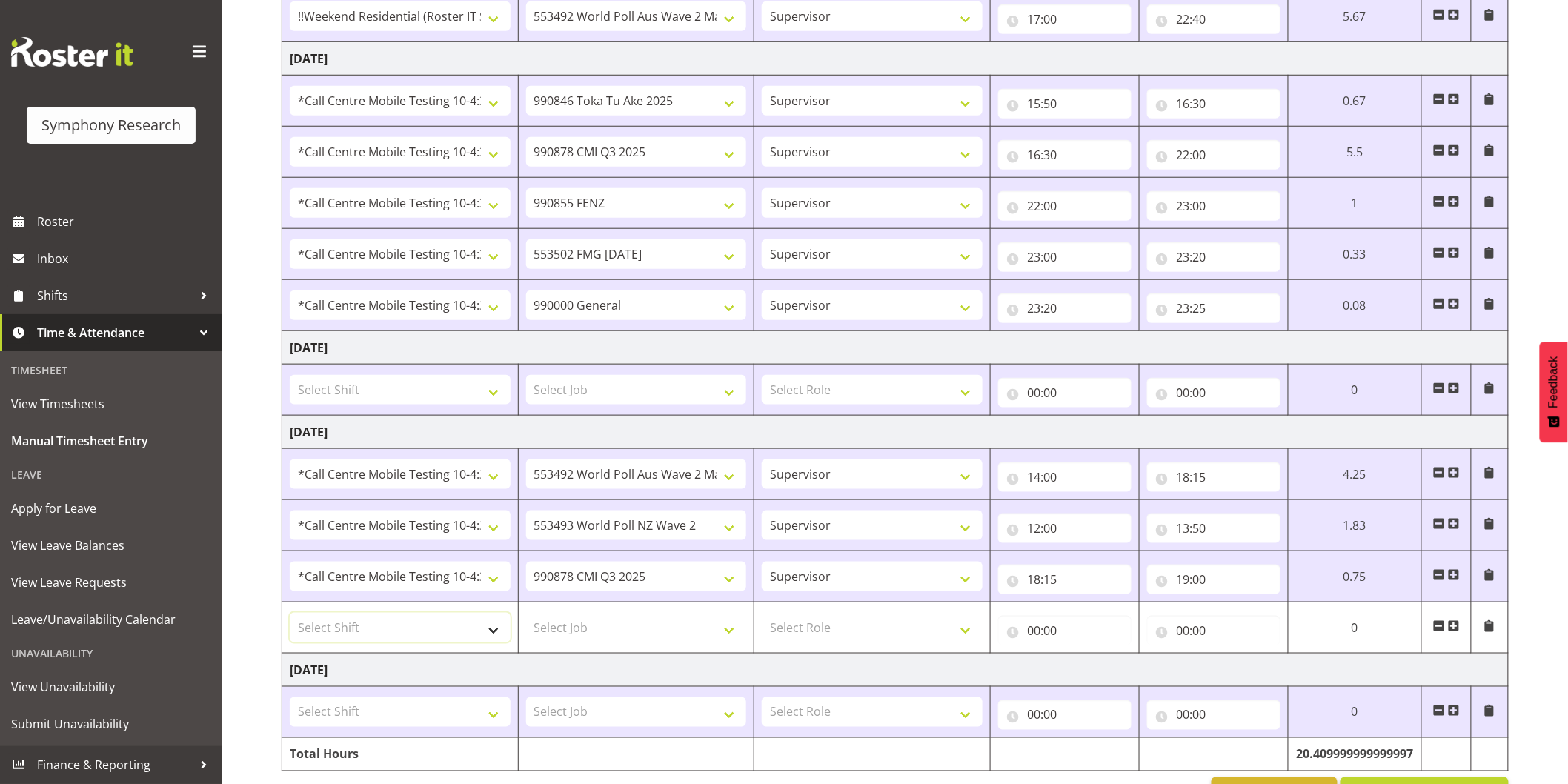
click at [441, 631] on select "Select Shift !!Project Briefing (Job to be assigned) !!Weekend Residential (Ros…" at bounding box center [400, 628] width 221 height 29
select select "28362"
click at [290, 614] on select "Select Shift !!Project Briefing (Job to be assigned) !!Weekend Residential (Ros…" at bounding box center [400, 628] width 221 height 29
click at [582, 624] on select "Select Job 550060 IF Admin 553492 World Poll Aus Wave 2 Main 2025 553493 World …" at bounding box center [636, 628] width 221 height 29
select select "743"
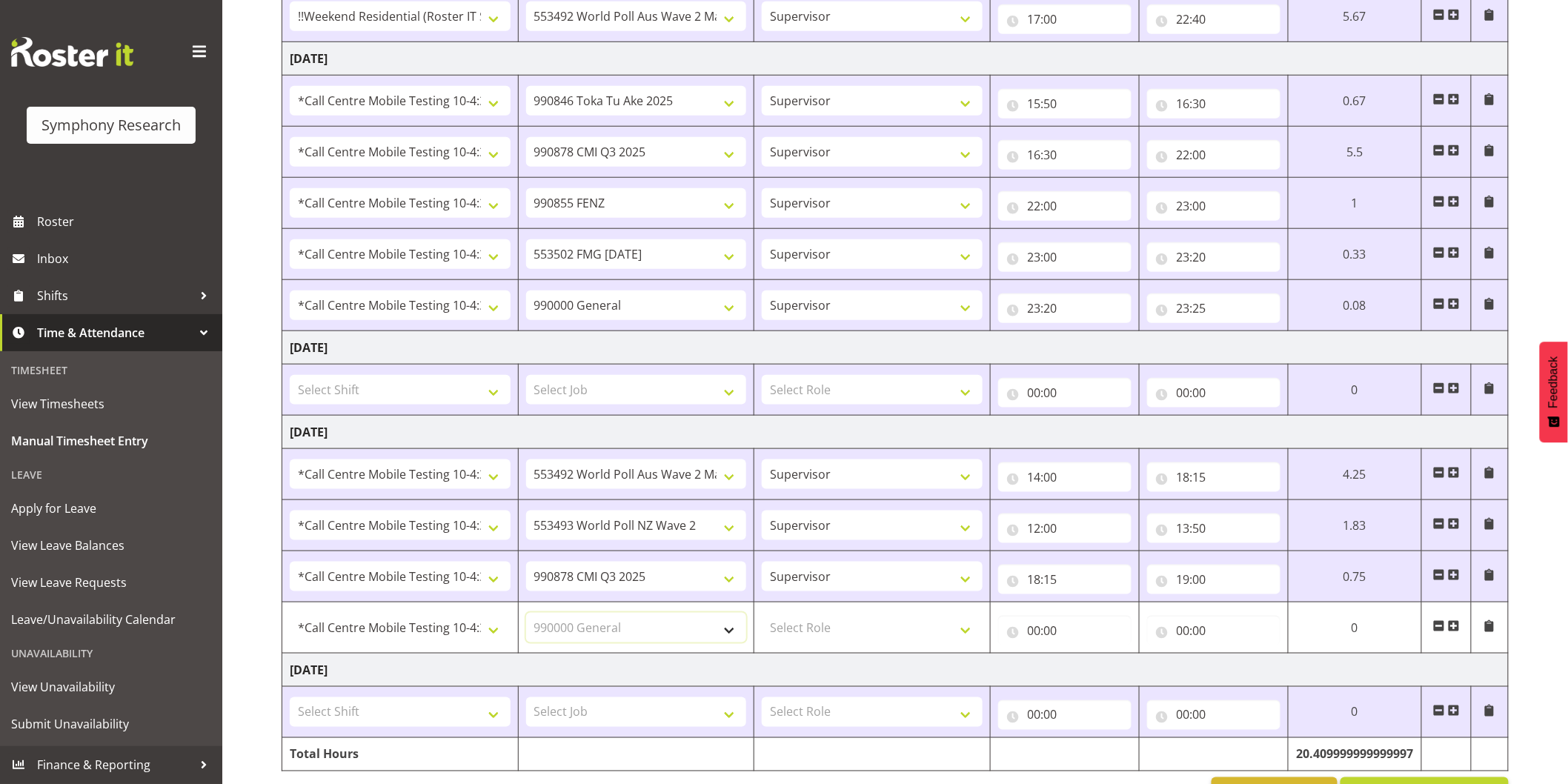
click at [526, 614] on select "Select Job 550060 IF Admin 553492 World Poll Aus Wave 2 Main 2025 553493 World …" at bounding box center [636, 628] width 221 height 29
click at [796, 634] on select "Select Role Interviewing Briefing Supervisor" at bounding box center [872, 628] width 221 height 29
select select "45"
click at [762, 614] on select "Select Role Interviewing Briefing Supervisor" at bounding box center [872, 628] width 221 height 29
click at [1038, 634] on input "00:00" at bounding box center [1065, 630] width 134 height 29
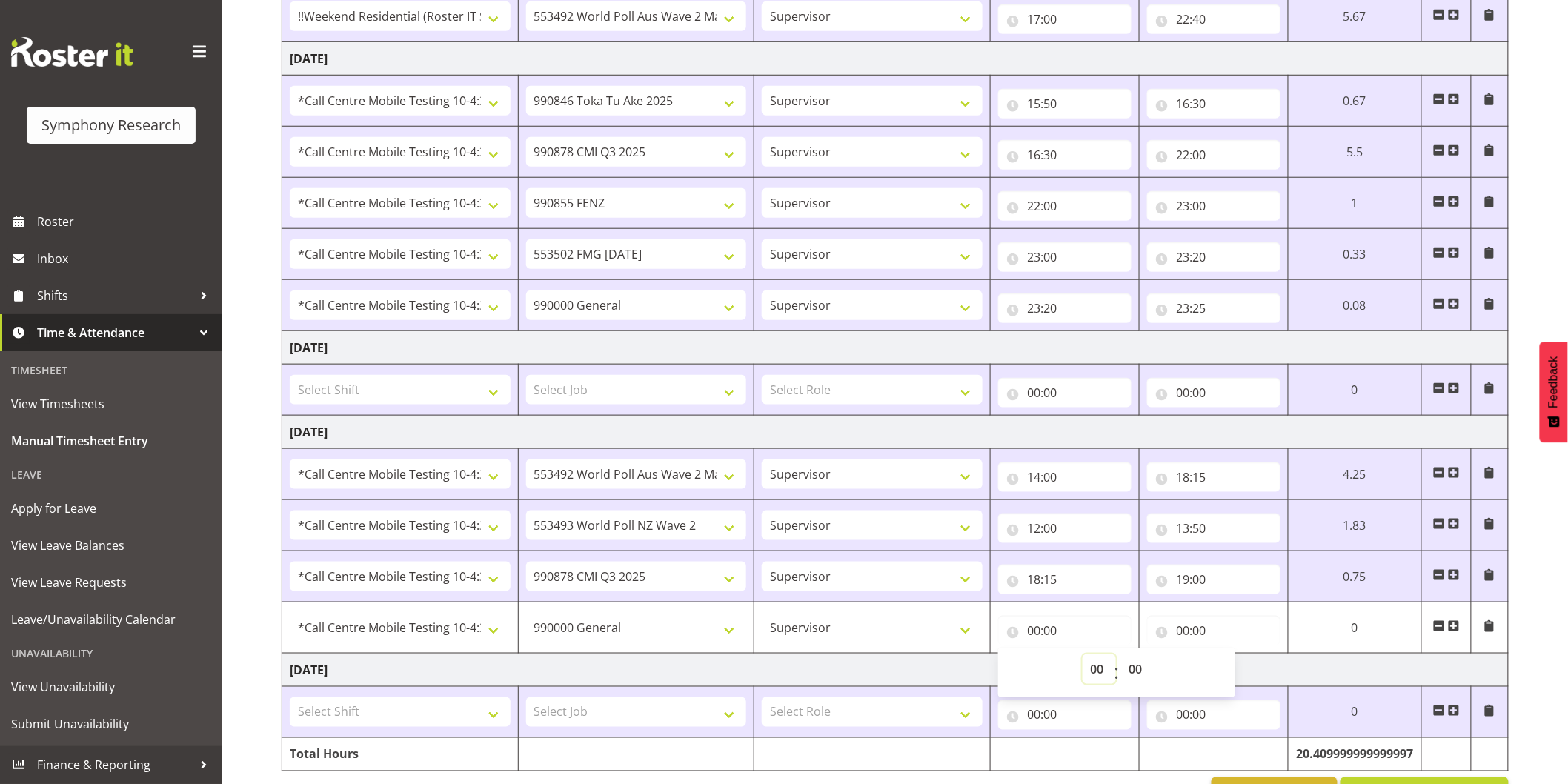
click at [1085, 675] on select "00 01 02 03 04 05 06 07 08 09 10 11 12 13 14 15 16 17 18 19 20 21 22 23" at bounding box center [1099, 669] width 33 height 29
select select "19"
click at [1083, 655] on select "00 01 02 03 04 05 06 07 08 09 10 11 12 13 14 15 16 17 18 19 20 21 22 23" at bounding box center [1099, 669] width 33 height 29
type input "19:00"
click at [1183, 630] on input "00:00" at bounding box center [1214, 630] width 134 height 29
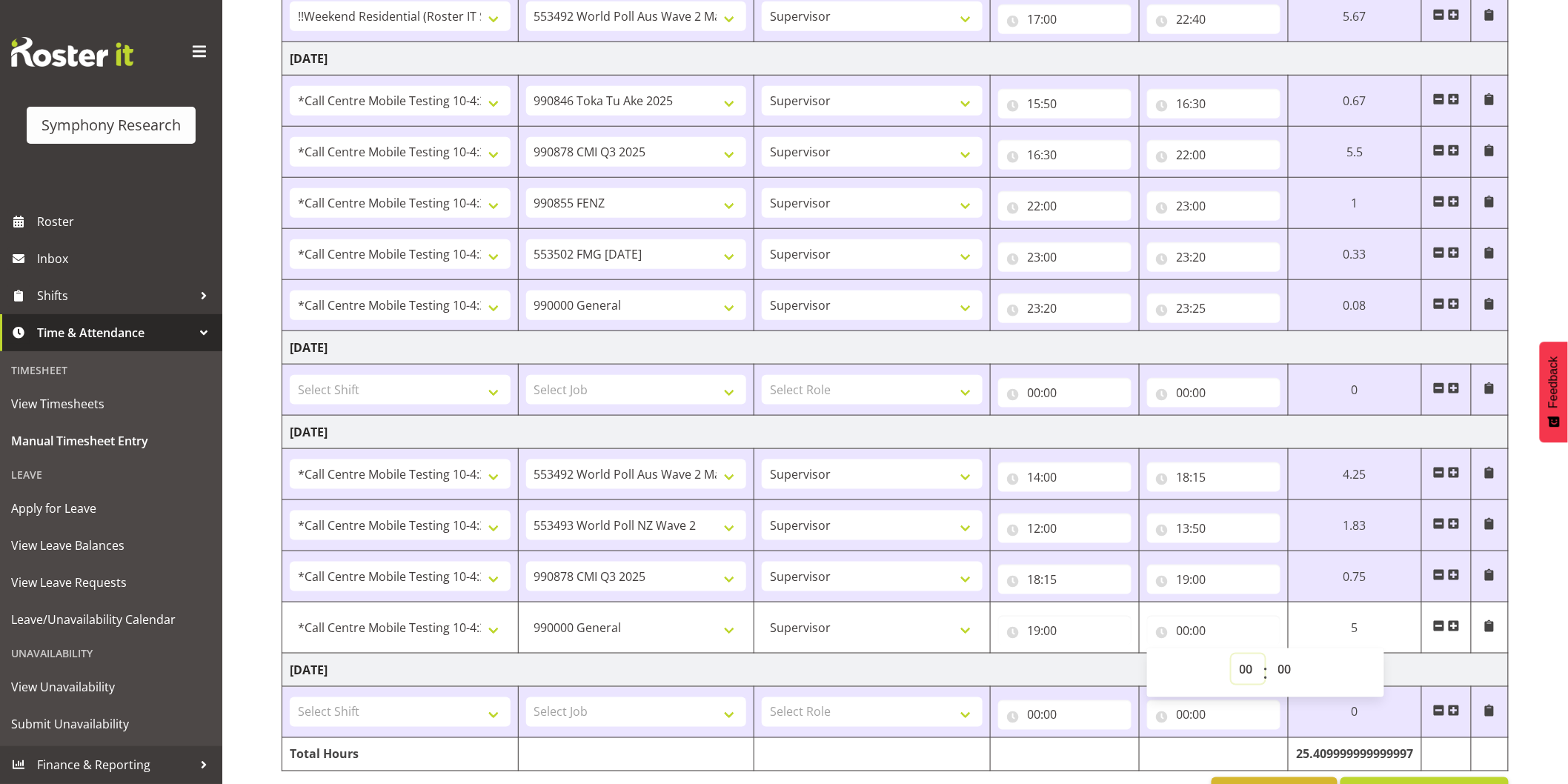
click at [1239, 672] on select "00 01 02 03 04 05 06 07 08 09 10 11 12 13 14 15 16 17 18 19 20 21 22 23" at bounding box center [1247, 669] width 33 height 29
select select "19"
click at [1231, 655] on select "00 01 02 03 04 05 06 07 08 09 10 11 12 13 14 15 16 17 18 19 20 21 22 23" at bounding box center [1247, 669] width 33 height 29
type input "19:00"
click at [1285, 674] on select "00 01 02 03 04 05 06 07 08 09 10 11 12 13 14 15 16 17 18 19 20 21 22 23 24 25 2…" at bounding box center [1286, 669] width 33 height 29
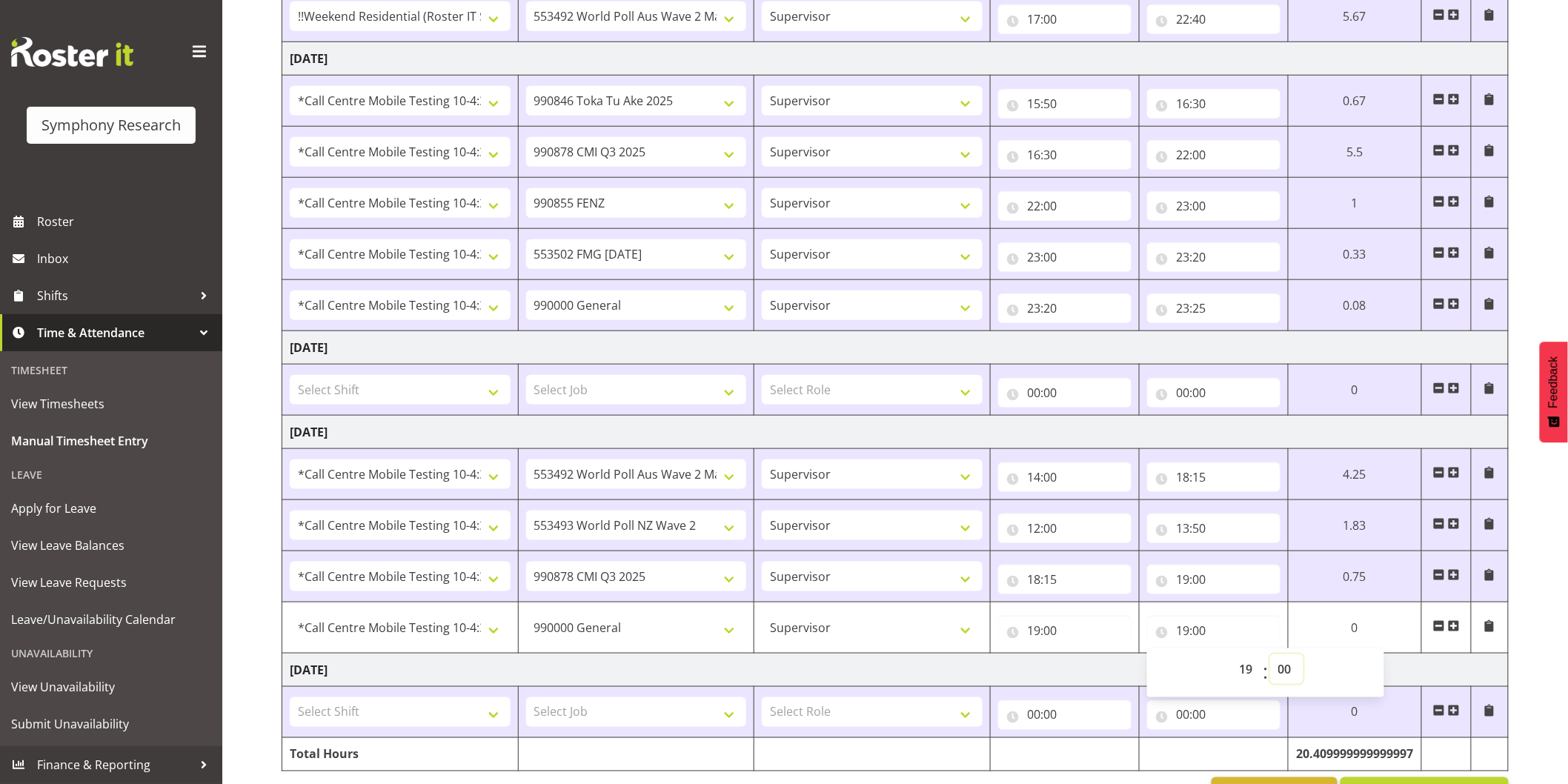
select select "10"
click at [1303, 655] on select "00 01 02 03 04 05 06 07 08 09 10 11 12 13 14 15 16 17 18 19 20 21 22 23 24 25 2…" at bounding box center [1286, 669] width 33 height 29
type input "19:10"
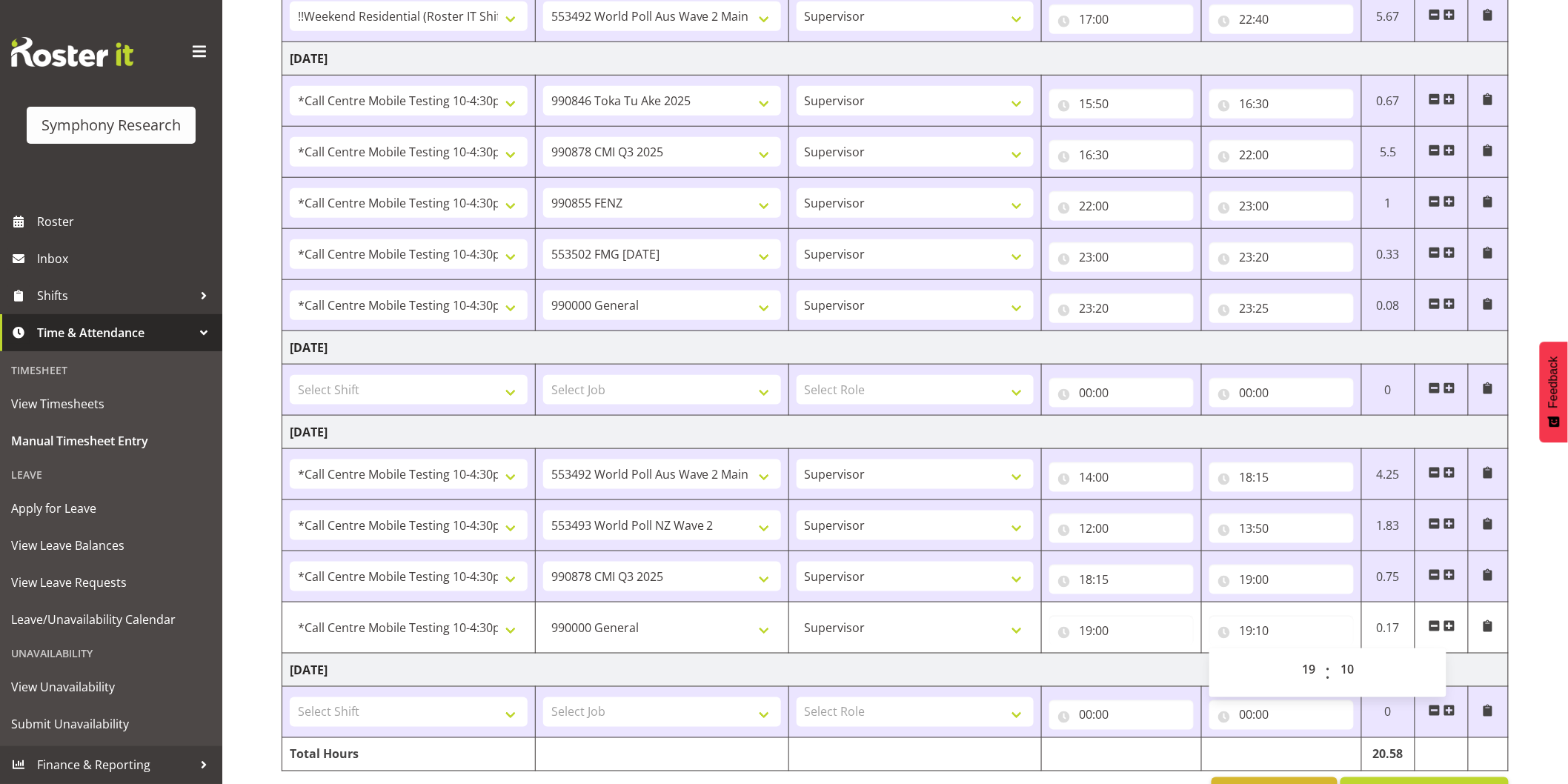
click at [1539, 581] on div "[DATE] - [DATE] Shift Job Role Start Time End Time Total [DATE] Select Shift !!…" at bounding box center [925, 223] width 1286 height 1197
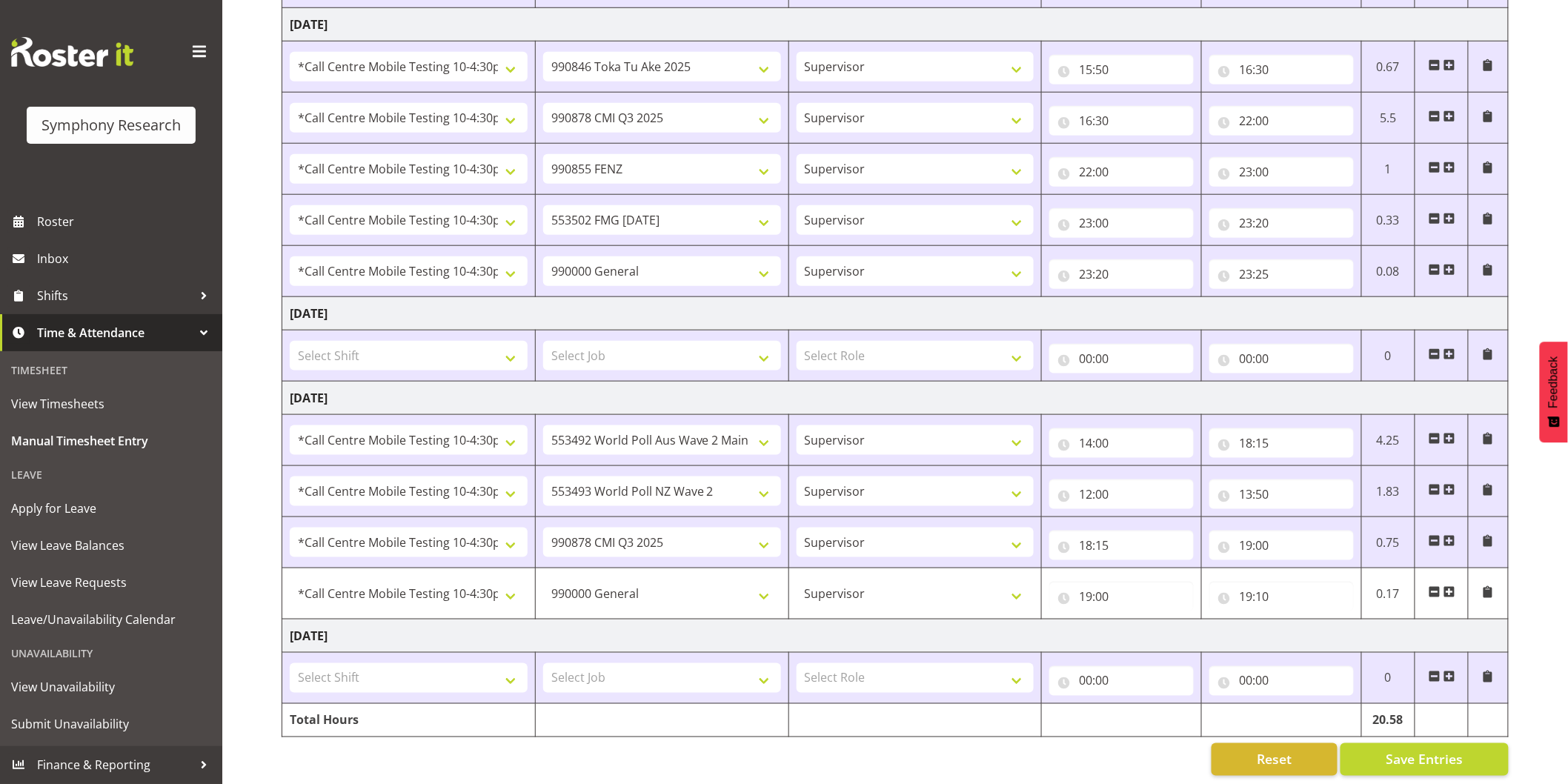
scroll to position [547, 0]
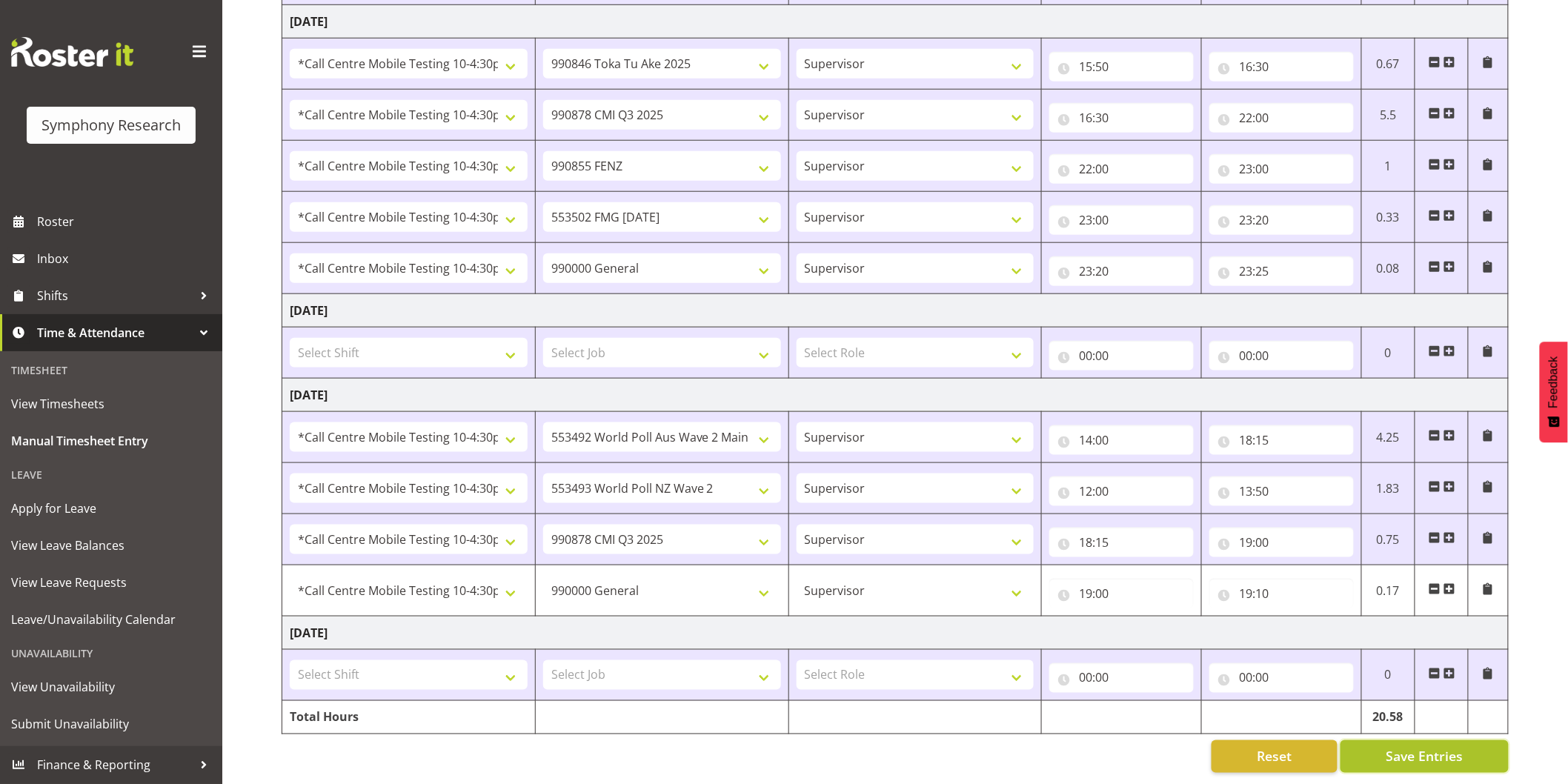
click at [1386, 740] on button "Save Entries" at bounding box center [1424, 756] width 169 height 33
